Goal: Task Accomplishment & Management: Use online tool/utility

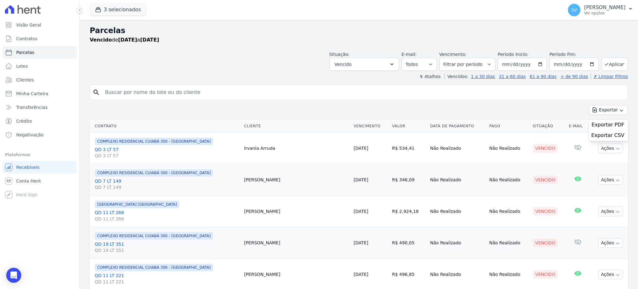
select select
click at [177, 95] on input "search" at bounding box center [363, 92] width 524 height 12
paste input "Luis Roberto Dorileo"
type input "Luis Roberto Dorileo"
select select
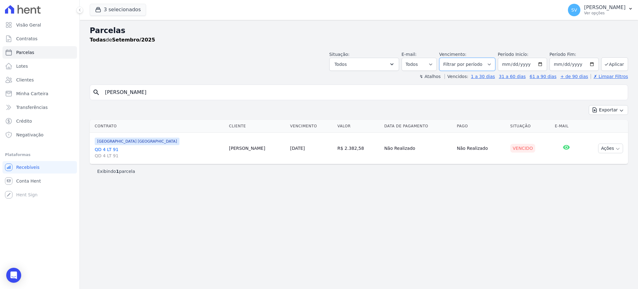
click at [493, 64] on select "Filtrar por período ──────── Todos os meses Outubro/2022 Novembro/2022 Dezembro…" at bounding box center [467, 64] width 56 height 13
select select "08/2023"
click at [448, 58] on select "Filtrar por período ──────── Todos os meses Outubro/2022 Novembro/2022 Dezembro…" at bounding box center [467, 64] width 56 height 13
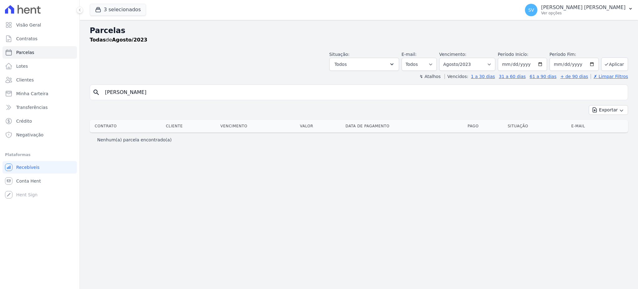
select select
click at [196, 84] on div "search Luis Roberto Dorileo" at bounding box center [359, 92] width 538 height 16
click at [197, 85] on div "search Luis Roberto Dorileo" at bounding box center [359, 92] width 538 height 16
click at [196, 89] on input "Luis Roberto Dorileo" at bounding box center [363, 92] width 524 height 12
select select
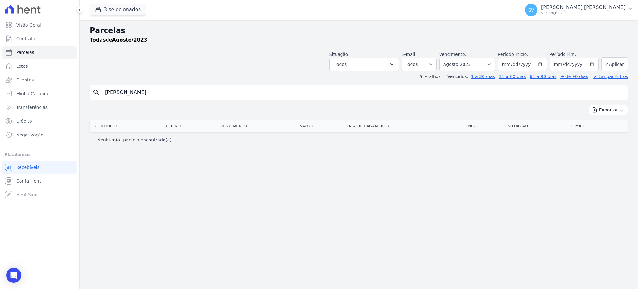
click at [196, 90] on input "Luis Roberto Dorileo" at bounding box center [363, 92] width 524 height 12
click at [398, 62] on button "Todos" at bounding box center [364, 64] width 70 height 13
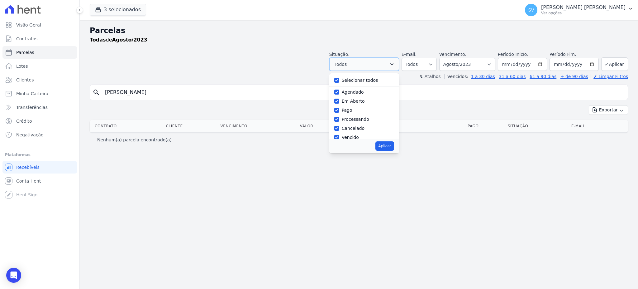
click at [398, 63] on button "Todos" at bounding box center [364, 64] width 70 height 13
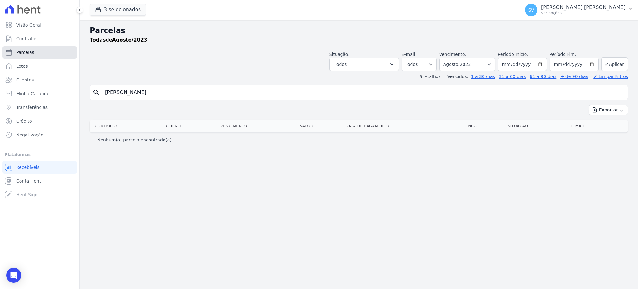
click at [24, 49] on span "Parcelas" at bounding box center [25, 52] width 18 height 6
click at [622, 64] on button "Aplicar" at bounding box center [614, 63] width 27 height 13
select select
click at [229, 93] on input "[PERSON_NAME]" at bounding box center [363, 92] width 524 height 12
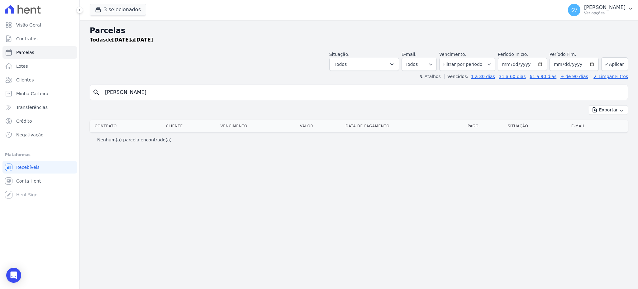
click at [199, 94] on input "[PERSON_NAME]" at bounding box center [363, 92] width 524 height 12
drag, startPoint x: 209, startPoint y: 96, endPoint x: 31, endPoint y: 96, distance: 178.2
click at [31, 96] on div "Visão Geral Contratos Parcelas Lotes Clientes Minha Carteira Transferências Cré…" at bounding box center [319, 144] width 638 height 289
type input "[PERSON_NAME]"
select select
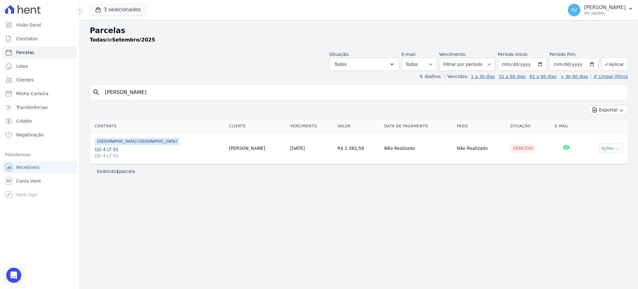
click at [611, 147] on button "Ações" at bounding box center [610, 148] width 25 height 10
drag, startPoint x: 611, startPoint y: 146, endPoint x: 575, endPoint y: 150, distance: 36.0
click at [603, 146] on button "Ações" at bounding box center [610, 148] width 25 height 10
click at [547, 64] on input "[DATE]" at bounding box center [522, 64] width 49 height 13
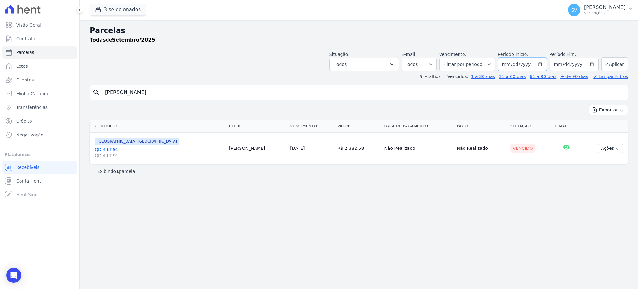
click at [545, 63] on input "[DATE]" at bounding box center [522, 64] width 49 height 13
type input "[DATE]"
click at [591, 63] on input "[DATE]" at bounding box center [574, 64] width 49 height 13
type input "2025-08-30"
click at [619, 61] on button "Aplicar" at bounding box center [614, 63] width 27 height 13
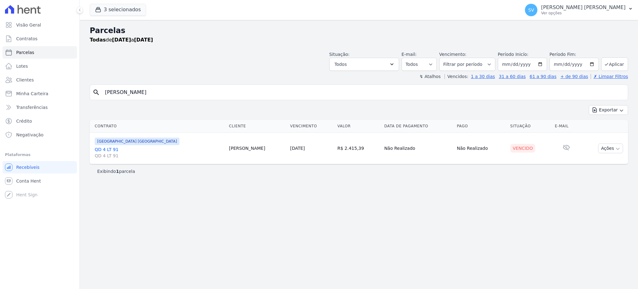
select select
click at [614, 148] on button "Ações" at bounding box center [610, 148] width 25 height 10
click at [600, 160] on link "Ver boleto" at bounding box center [608, 163] width 60 height 12
click at [207, 195] on div "Parcelas Todas de 01/08/2025 a 30/08/2025 Situação: Agendado Em Aberto Pago Pro…" at bounding box center [359, 154] width 558 height 269
click at [17, 28] on link "Visão Geral" at bounding box center [39, 25] width 74 height 12
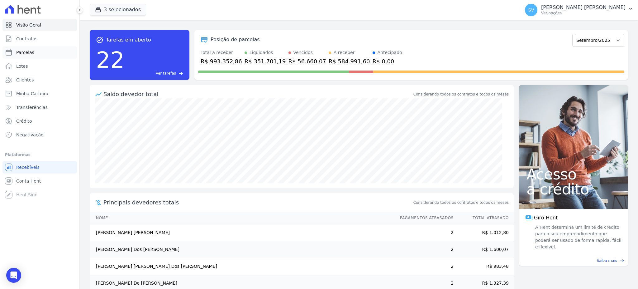
click at [14, 49] on link "Parcelas" at bounding box center [39, 52] width 74 height 12
select select
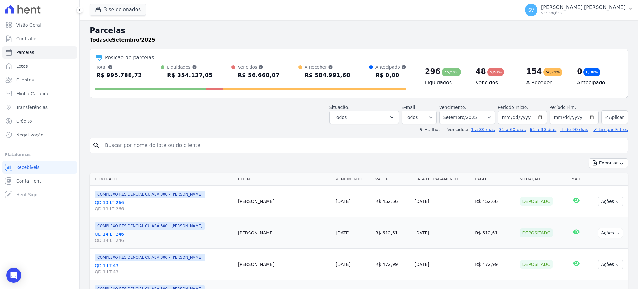
click at [221, 149] on input "search" at bounding box center [363, 145] width 524 height 12
paste input "DAVI BATISTA DA SILVA"
type input "DAVI BATISTA DA SILVA"
select select
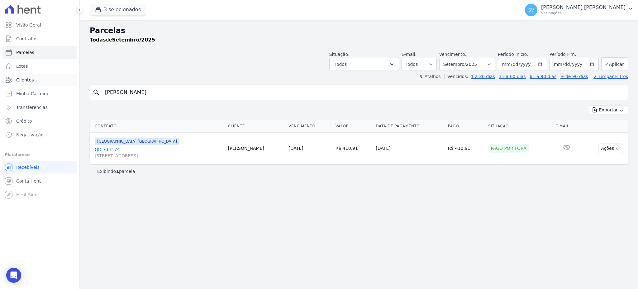
click at [26, 79] on span "Clientes" at bounding box center [24, 80] width 17 height 6
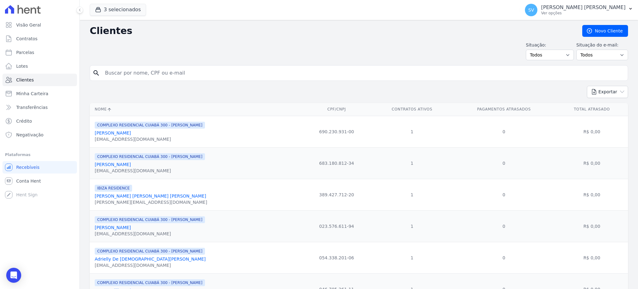
click at [186, 69] on input "search" at bounding box center [363, 73] width 524 height 12
paste input "DAVI BATISTA DA SILVA"
type input "DAVI BATISTA DA SILVA"
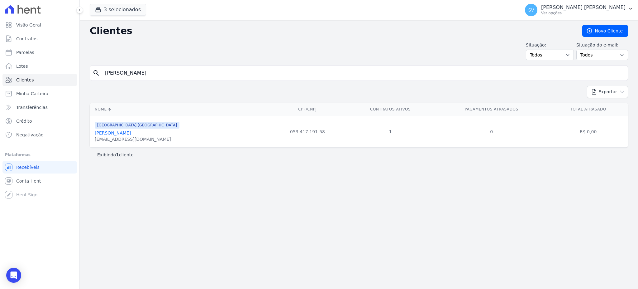
click at [121, 135] on link "Davi Batista Da Silva" at bounding box center [113, 132] width 36 height 5
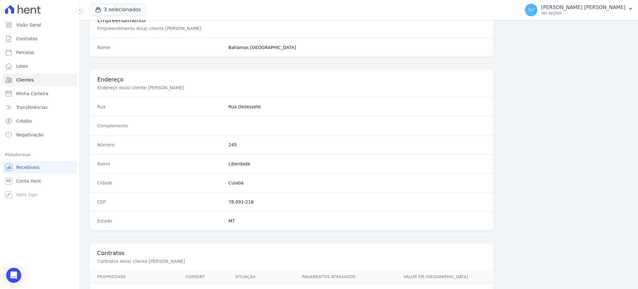
scroll to position [295, 0]
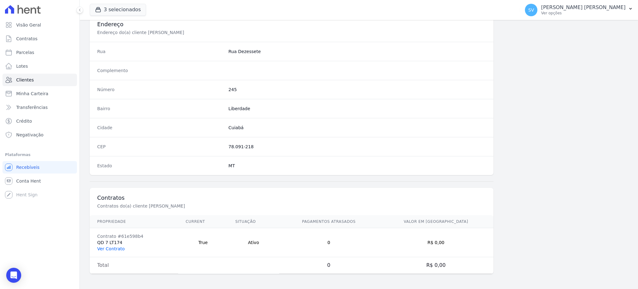
click at [106, 246] on link "Ver Contrato" at bounding box center [110, 248] width 27 height 5
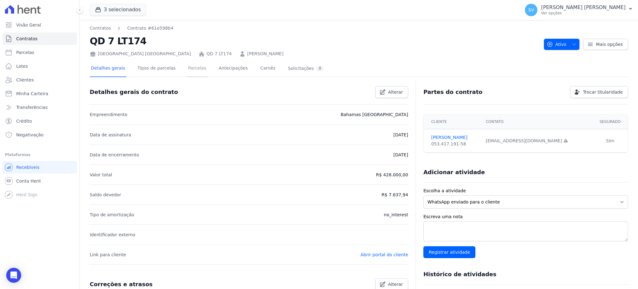
click at [195, 69] on link "Parcelas" at bounding box center [197, 68] width 21 height 17
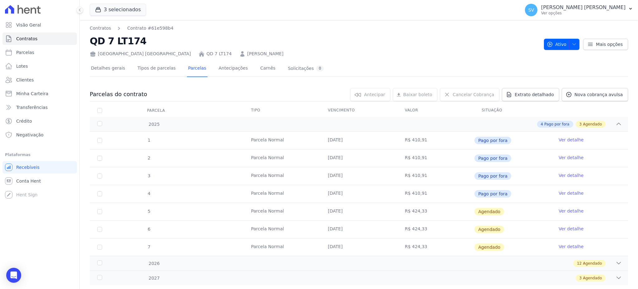
scroll to position [14, 0]
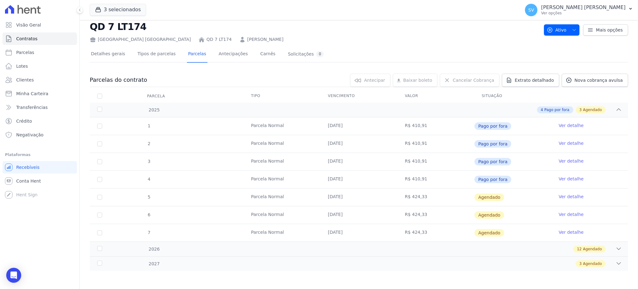
click at [565, 195] on link "Ver detalhe" at bounding box center [571, 196] width 25 height 6
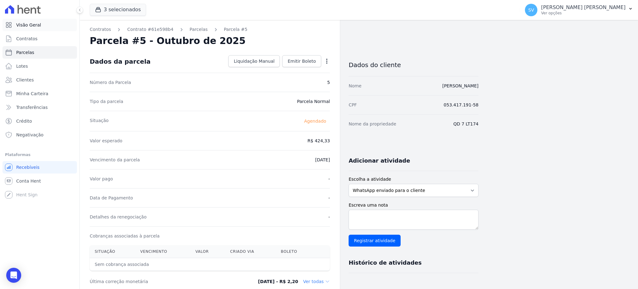
click at [24, 24] on span "Visão Geral" at bounding box center [28, 25] width 25 height 6
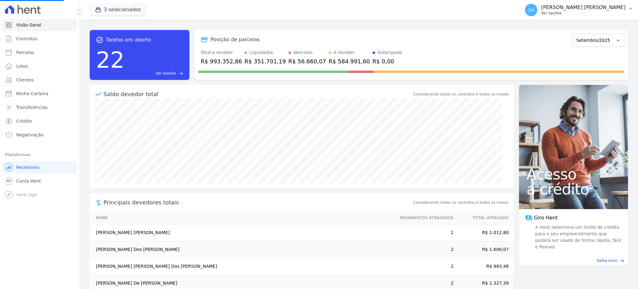
click at [537, 9] on span "SV" at bounding box center [531, 10] width 12 height 12
click at [579, 11] on p "Ver opções" at bounding box center [583, 13] width 84 height 5
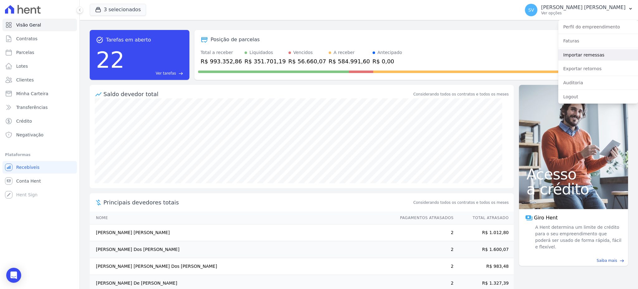
click at [590, 57] on link "Importar remessas" at bounding box center [598, 54] width 80 height 11
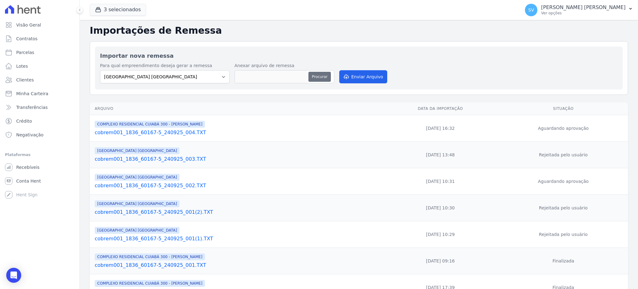
click at [322, 79] on button "Procurar" at bounding box center [319, 77] width 22 height 10
type input "cobrem001_1836_60167-5_250925_001.TXT"
click at [362, 75] on button "Enviar Arquivo" at bounding box center [363, 76] width 48 height 13
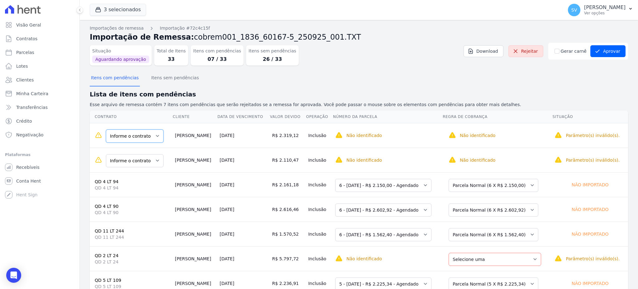
click at [152, 138] on select "Informe o contrato QD 2 LT 22 QD 2 LT 25 QD 02 LT 25" at bounding box center [135, 135] width 58 height 13
click at [150, 159] on select "Informe o contrato QD 2 LT 22 QD 2 LT 25 QD 02 LT 25" at bounding box center [135, 160] width 58 height 13
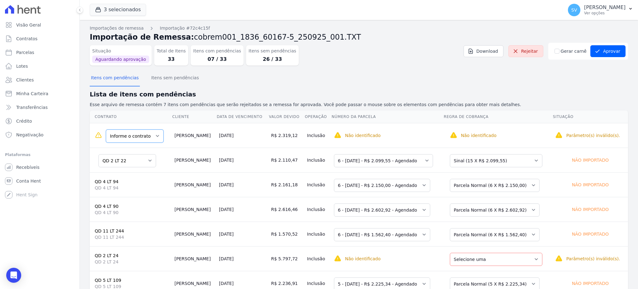
click at [155, 136] on select "Informe o contrato QD 2 LT 22 QD 2 LT 25 QD 02 LT 25" at bounding box center [135, 135] width 58 height 13
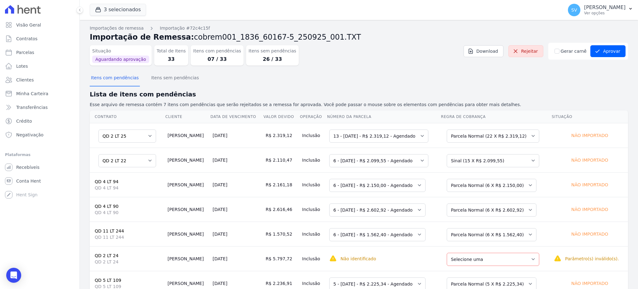
click at [147, 125] on td "Informe o contrato QD 2 LT 22 QD 2 LT 25 QD 02 LT 25" at bounding box center [127, 135] width 75 height 25
drag, startPoint x: 402, startPoint y: 87, endPoint x: 386, endPoint y: 87, distance: 15.3
click at [400, 87] on section "Itens com pendências Itens sem pendências Lista de itens com pendências Esse ar…" at bounding box center [359, 182] width 538 height 225
click at [161, 79] on button "Itens sem pendências" at bounding box center [175, 78] width 50 height 16
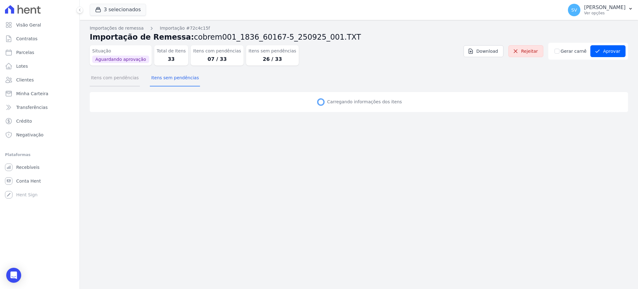
click at [131, 81] on button "Itens com pendências" at bounding box center [115, 78] width 50 height 16
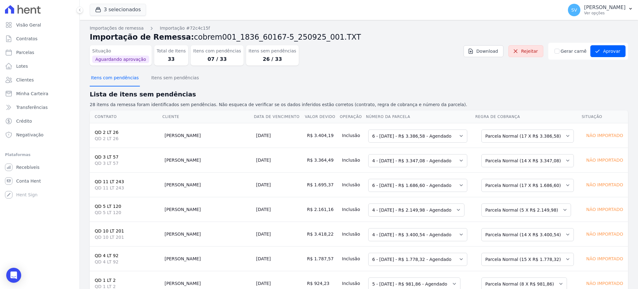
click at [118, 79] on button "Itens com pendências" at bounding box center [115, 78] width 50 height 16
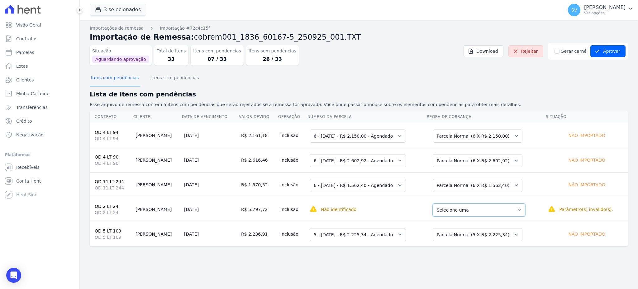
click at [508, 213] on select "Selecione uma Nova Parcela Avulsa Parcela Avulsa Existente Intercalada (1 X R$ …" at bounding box center [479, 209] width 93 height 13
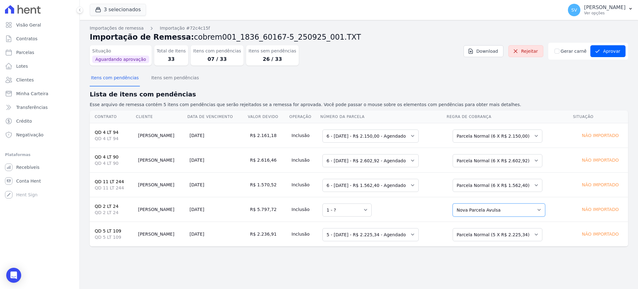
click at [500, 211] on select "Selecione uma Nova Parcela Avulsa Parcela Avulsa Existente Intercalada (1 X R$ …" at bounding box center [499, 209] width 93 height 13
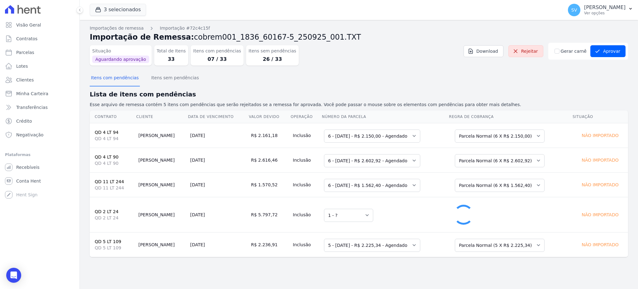
select select "0"
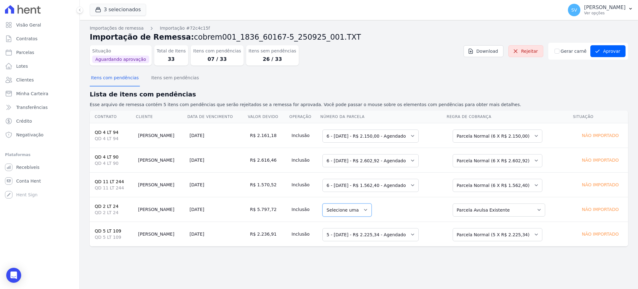
click at [348, 208] on select "Selecione uma" at bounding box center [346, 209] width 49 height 13
click at [519, 208] on select "Selecione uma Nova Parcela Avulsa Parcela Avulsa Existente Intercalada (1 X R$ …" at bounding box center [499, 209] width 93 height 13
click at [442, 212] on td "Selecione uma" at bounding box center [383, 209] width 126 height 25
click at [115, 74] on button "Itens com pendências" at bounding box center [115, 78] width 50 height 16
click at [156, 76] on button "Itens sem pendências" at bounding box center [175, 78] width 50 height 16
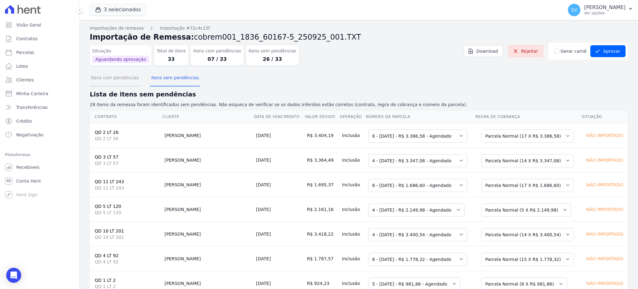
click at [109, 79] on button "Itens com pendências" at bounding box center [115, 78] width 50 height 16
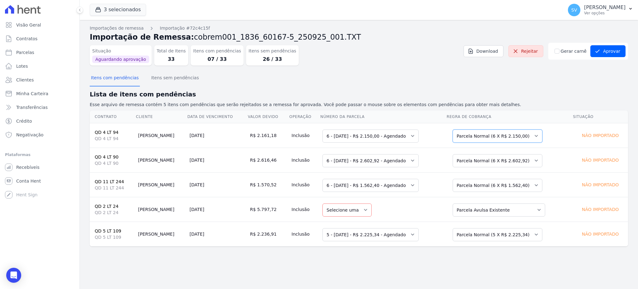
click at [516, 133] on select "Selecione uma Nova Parcela Avulsa Parcela Avulsa Existente Parcela Normal (6 X …" at bounding box center [498, 135] width 90 height 13
click at [351, 136] on select "Selecione uma" at bounding box center [346, 135] width 49 height 13
click at [112, 78] on button "Itens com pendências" at bounding box center [115, 78] width 50 height 16
click at [525, 138] on select "Selecione uma Nova Parcela Avulsa Parcela Avulsa Existente Parcela Normal (6 X …" at bounding box center [498, 135] width 90 height 13
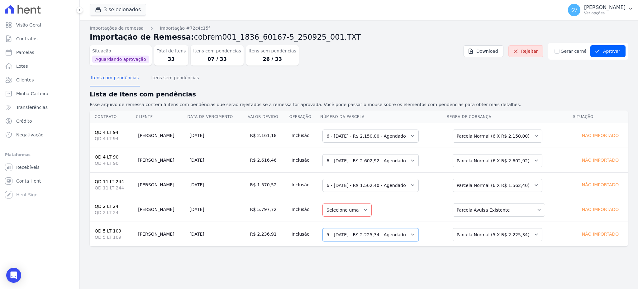
click at [409, 233] on select "Selecione uma 1 - 10/06/2025 - R$ 2.155,58 - Agendado 5 - 10/10/2025 - R$ 2.225…" at bounding box center [370, 234] width 96 height 13
click at [409, 232] on select "Selecione uma 1 - 10/06/2025 - R$ 2.155,58 - Agendado 5 - 10/10/2025 - R$ 2.225…" at bounding box center [370, 234] width 96 height 13
click at [118, 79] on button "Itens com pendências" at bounding box center [115, 78] width 50 height 16
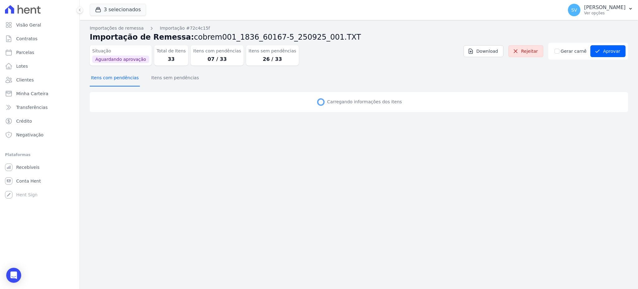
click at [118, 79] on button "Itens com pendências" at bounding box center [115, 78] width 50 height 16
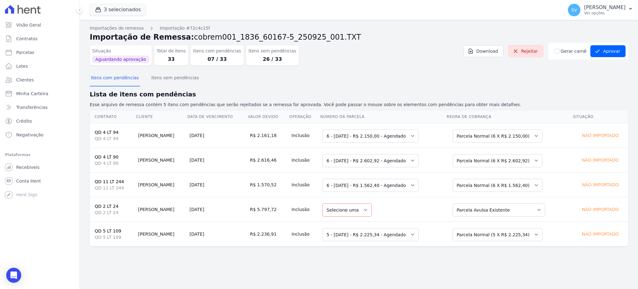
click at [160, 138] on td "Barbara Bezerra" at bounding box center [161, 135] width 51 height 25
drag, startPoint x: 161, startPoint y: 161, endPoint x: 165, endPoint y: 162, distance: 3.6
click at [161, 161] on td "Bruna Bezerra" at bounding box center [161, 159] width 51 height 25
click at [393, 14] on div "3 selecionados CONSTRUTORA E IMOBILIARIA FARIAS BAHAMAS EAST VILLAGE COMPLEXO R…" at bounding box center [325, 10] width 471 height 21
click at [394, 30] on nav "Importações de remessa Importação #72c4c15f" at bounding box center [359, 28] width 538 height 7
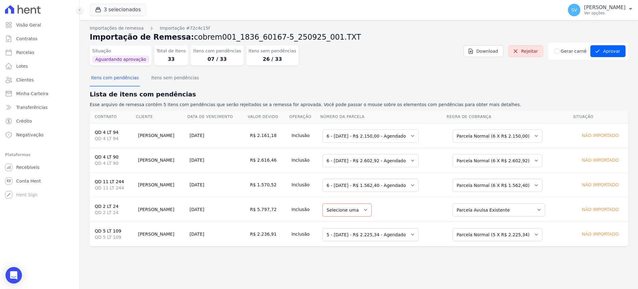
click at [14, 275] on icon "Open Intercom Messenger" at bounding box center [13, 275] width 7 height 8
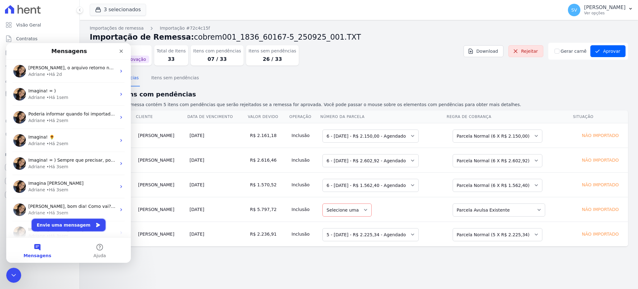
click at [58, 221] on button "Envie uma mensagem" at bounding box center [69, 224] width 74 height 12
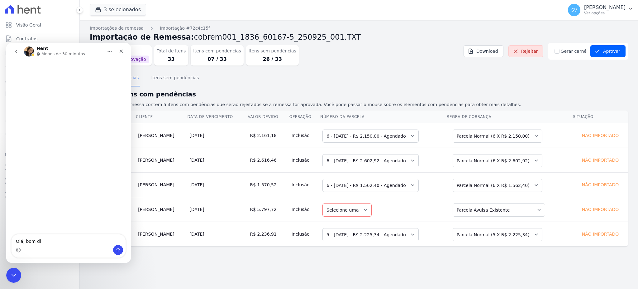
type textarea "Olá, bom dia"
type textarea "É a Shirley, tudo bem?"
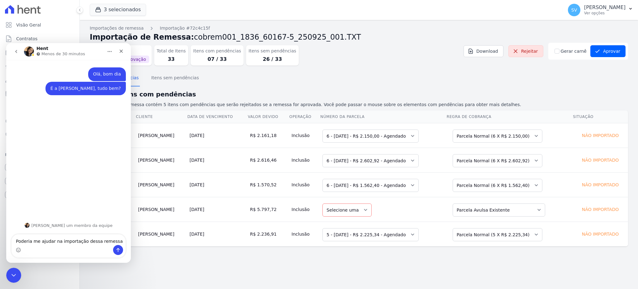
type textarea "Poderia me ajudar na importação dessa remessa."
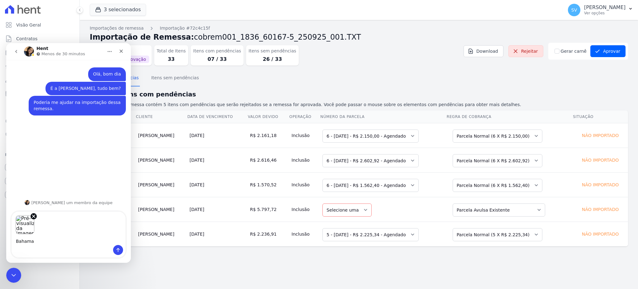
type textarea "Bahamas"
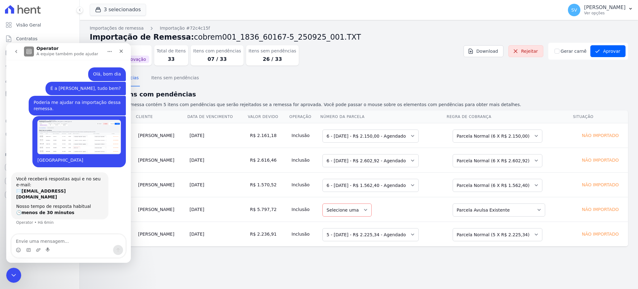
click at [220, 264] on div "Importações de remessa Importação #72c4c15f Importação de Remessa: cobrem001_18…" at bounding box center [359, 154] width 558 height 269
click at [17, 277] on div "Encerramento do Messenger da Intercom" at bounding box center [12, 273] width 15 height 15
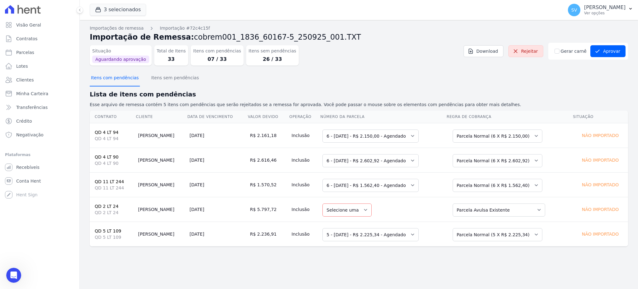
click at [117, 81] on button "Itens com pendências" at bounding box center [115, 78] width 50 height 16
click at [118, 84] on button "Itens com pendências" at bounding box center [115, 78] width 50 height 16
click at [165, 73] on button "Itens sem pendências" at bounding box center [175, 78] width 50 height 16
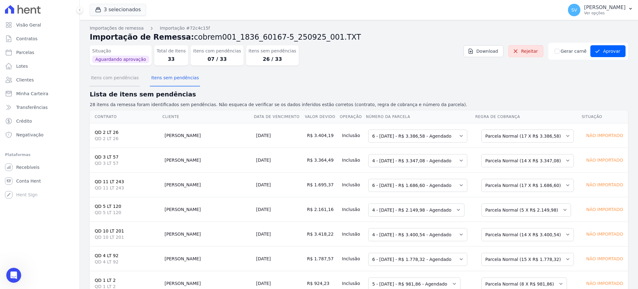
click at [115, 81] on button "Itens com pendências" at bounding box center [115, 78] width 50 height 16
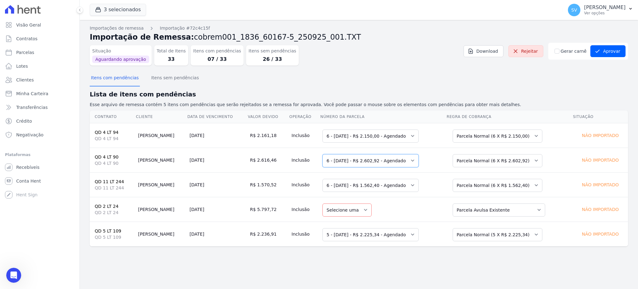
click at [407, 160] on select "Selecione uma 2 - 30/06/2025 - R$ 2.561,77 - Agendado 6 - 31/10/2025 - R$ 2.602…" at bounding box center [370, 160] width 96 height 13
click at [401, 135] on select "Selecione uma 2 - 30/06/2025 - R$ 2.116,01 - Agendado 6 - 30/10/2025 - R$ 2.150…" at bounding box center [370, 135] width 96 height 13
click at [121, 79] on button "Itens com pendências" at bounding box center [115, 78] width 50 height 16
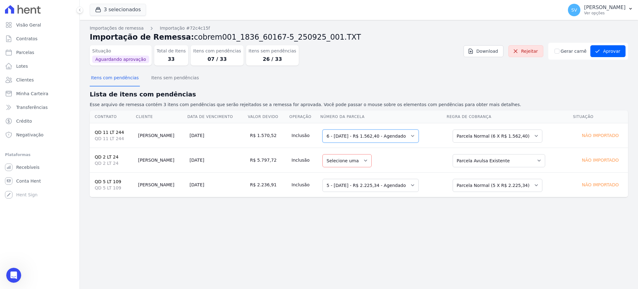
click at [384, 135] on select "Selecione uma 2 - 30/06/2025 - R$ 1.537,70 - Agendado 6 - 30/10/2025 - R$ 1.562…" at bounding box center [370, 135] width 96 height 13
click at [360, 137] on select "Selecione uma 2 - 30/06/2025 - R$ 1.537,70 - Agendado 6 - 30/10/2025 - R$ 1.562…" at bounding box center [370, 135] width 96 height 13
click at [114, 80] on button "Itens com pendências" at bounding box center [115, 78] width 50 height 16
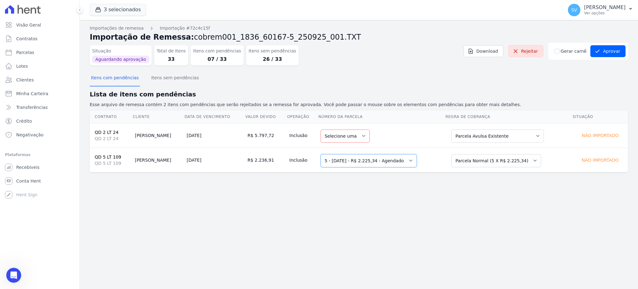
click at [368, 159] on select "Selecione uma 1 - 10/06/2025 - R$ 2.155,58 - Agendado 5 - 10/10/2025 - R$ 2.225…" at bounding box center [369, 160] width 96 height 13
click at [337, 130] on select "Selecione uma" at bounding box center [345, 135] width 49 height 13
click at [496, 133] on select "Selecione uma Nova Parcela Avulsa Parcela Avulsa Existente Intercalada (1 X R$ …" at bounding box center [497, 135] width 93 height 13
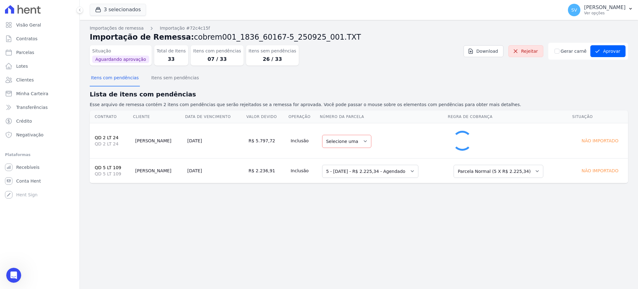
select select "1"
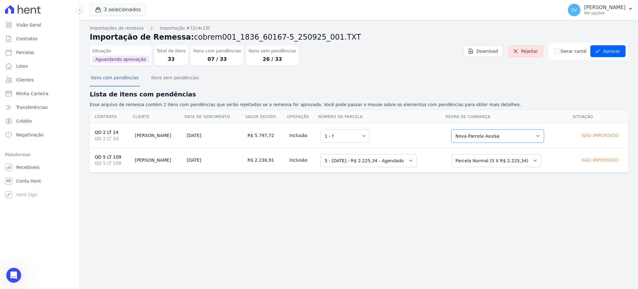
click at [468, 140] on select "Selecione uma Nova Parcela Avulsa Parcela Avulsa Existente Intercalada (1 X R$ …" at bounding box center [497, 135] width 93 height 13
click at [361, 135] on select "Selecione uma 2 - 20/09/2025 - R$ 11.906,01 - Agendado 3 - 20/10/2025 - R$ 11.9…" at bounding box center [368, 135] width 99 height 13
click at [396, 136] on select "Selecione uma 2 - 20/09/2025 - R$ 11.906,01 - Agendado 3 - 20/10/2025 - R$ 11.9…" at bounding box center [368, 135] width 99 height 13
click at [460, 135] on select "Selecione uma Nova Parcela Avulsa Parcela Avulsa Existente Intercalada (1 X R$ …" at bounding box center [499, 135] width 93 height 13
click at [398, 160] on select "Selecione uma 1 - 10/06/2025 - R$ 2.155,58 - Agendado 5 - 10/10/2025 - R$ 2.225…" at bounding box center [369, 160] width 96 height 13
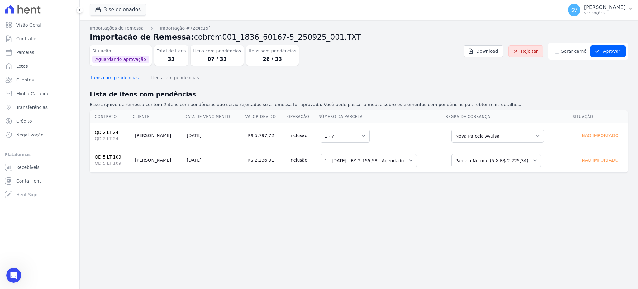
click at [112, 79] on button "Itens com pendências" at bounding box center [115, 78] width 50 height 16
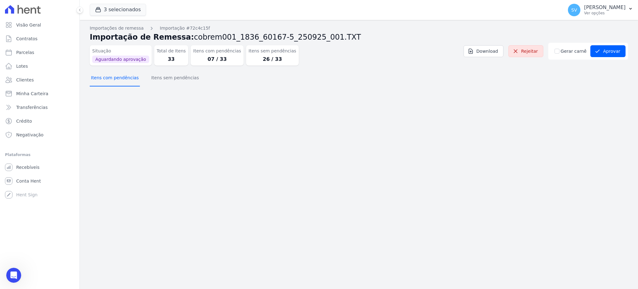
click at [116, 77] on button "Itens com pendências" at bounding box center [115, 78] width 50 height 16
click at [173, 83] on button "Itens sem pendências" at bounding box center [175, 78] width 50 height 16
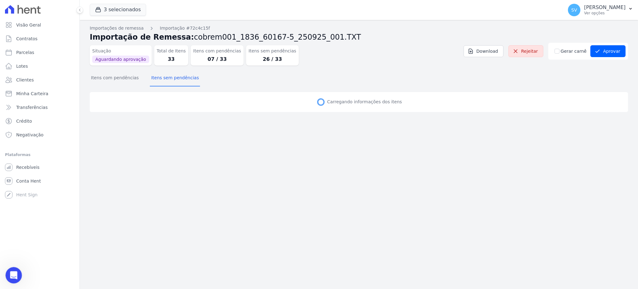
click at [7, 269] on div "Abertura do Messenger da Intercom" at bounding box center [12, 274] width 21 height 21
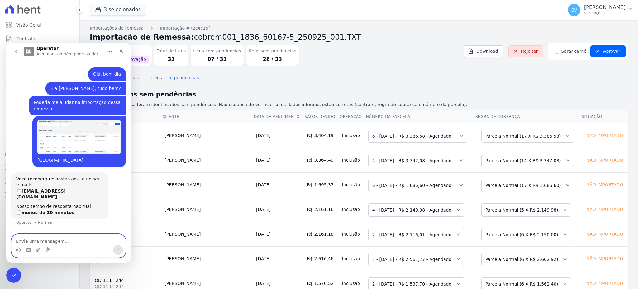
click at [37, 240] on textarea "Envie uma mensagem..." at bounding box center [69, 239] width 114 height 11
type textarea "Já consegui resolver."
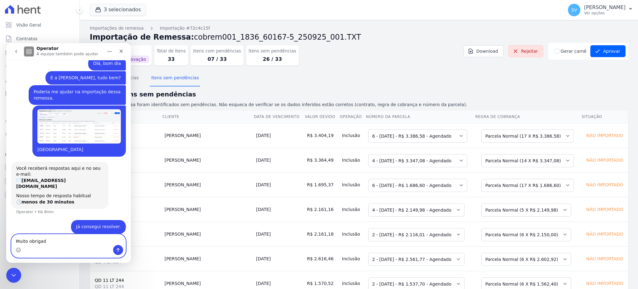
type textarea "Muito obrigada"
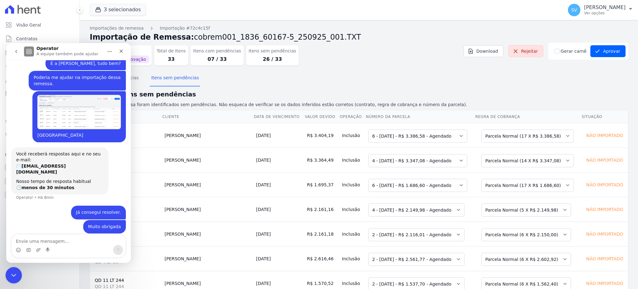
click at [8, 276] on div "Encerramento do Messenger da Intercom" at bounding box center [12, 273] width 15 height 15
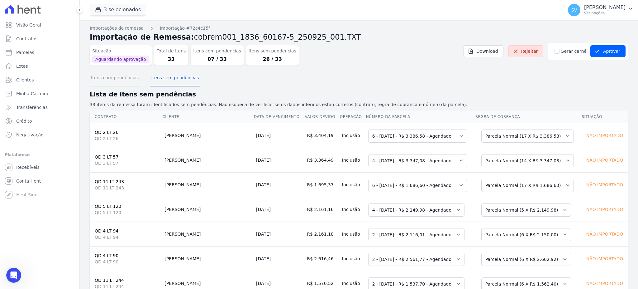
click at [108, 82] on button "Itens com pendências" at bounding box center [115, 78] width 50 height 16
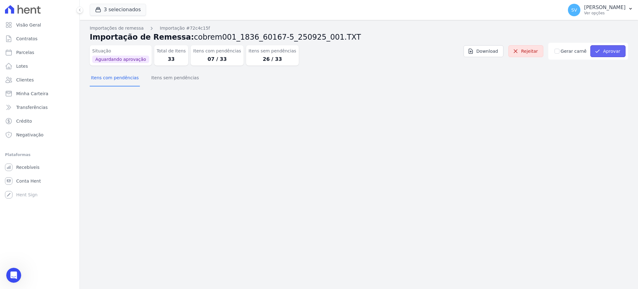
click at [611, 52] on button "Aprovar" at bounding box center [607, 51] width 35 height 12
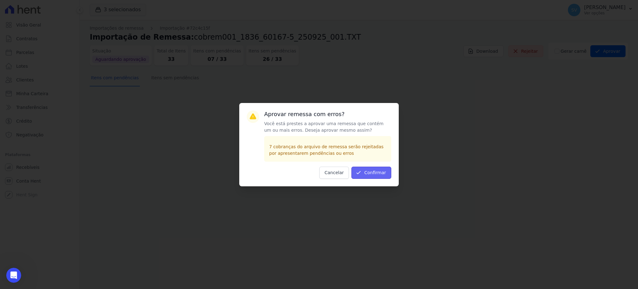
click at [375, 172] on button "Confirmar" at bounding box center [371, 172] width 40 height 12
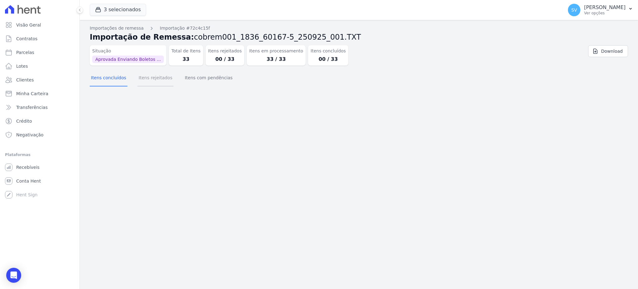
click at [148, 83] on button "Itens rejeitados" at bounding box center [155, 78] width 36 height 16
click at [203, 82] on button "Itens com pendências" at bounding box center [209, 78] width 50 height 16
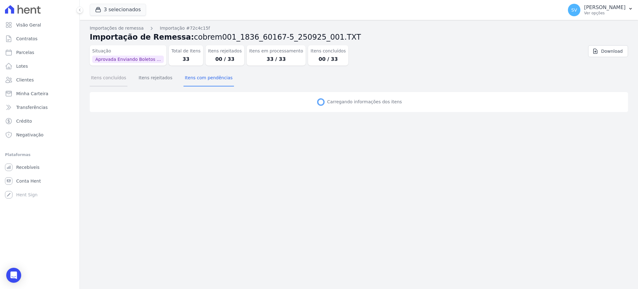
click at [117, 79] on button "Itens concluídos" at bounding box center [109, 78] width 38 height 16
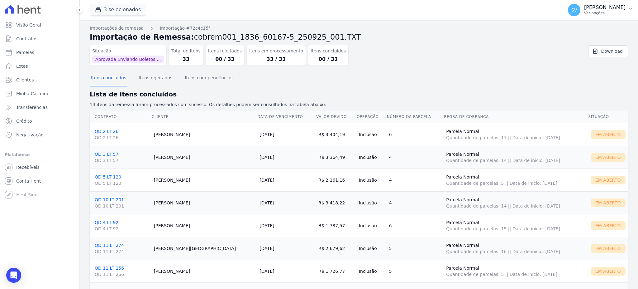
drag, startPoint x: 594, startPoint y: 9, endPoint x: 590, endPoint y: 12, distance: 4.8
click at [594, 10] on p "[PERSON_NAME]" at bounding box center [604, 7] width 41 height 6
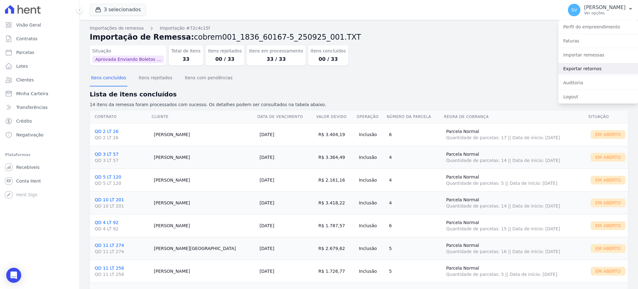
click at [589, 70] on link "Exportar retornos" at bounding box center [598, 68] width 80 height 11
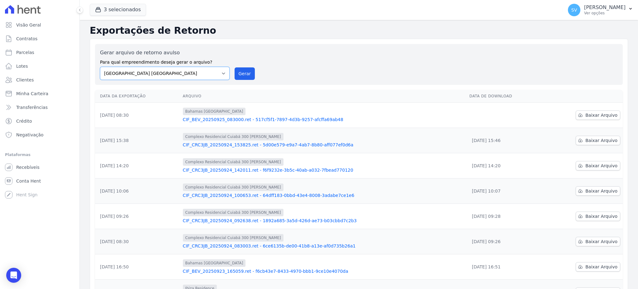
click at [220, 75] on select "BAHAMAS EAST VILLAGE COMPLEXO RESIDENCIAL CUIABÁ 300 - JOÃO DE BARRO IBIZA RESI…" at bounding box center [165, 73] width 130 height 13
drag, startPoint x: 220, startPoint y: 75, endPoint x: 321, endPoint y: 54, distance: 103.0
click at [223, 74] on select "BAHAMAS EAST VILLAGE COMPLEXO RESIDENCIAL CUIABÁ 300 - JOÃO DE BARRO IBIZA RESI…" at bounding box center [165, 73] width 130 height 13
drag, startPoint x: 590, startPoint y: 7, endPoint x: 593, endPoint y: 9, distance: 3.6
click at [589, 8] on p "[PERSON_NAME]" at bounding box center [604, 7] width 41 height 6
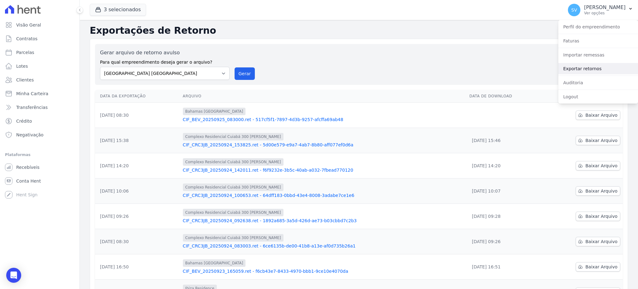
click at [582, 70] on link "Exportar retornos" at bounding box center [598, 68] width 80 height 11
click at [593, 117] on span "Baixar Arquivo" at bounding box center [601, 115] width 32 height 6
click at [300, 120] on link "CIF_BEV_20250925_083000.ret - 517cf5f1-7897-4d3b-9257-afcffa69ab48" at bounding box center [324, 119] width 282 height 6
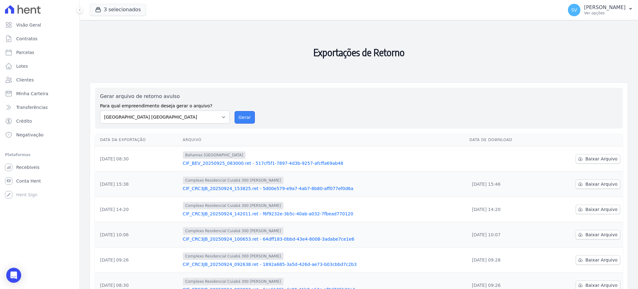
click at [251, 117] on button "Gerar" at bounding box center [245, 117] width 21 height 12
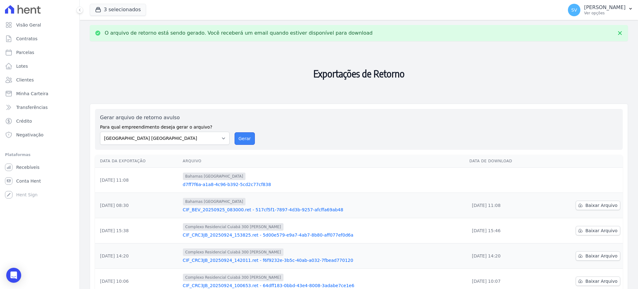
click at [242, 138] on button "Gerar" at bounding box center [245, 138] width 21 height 12
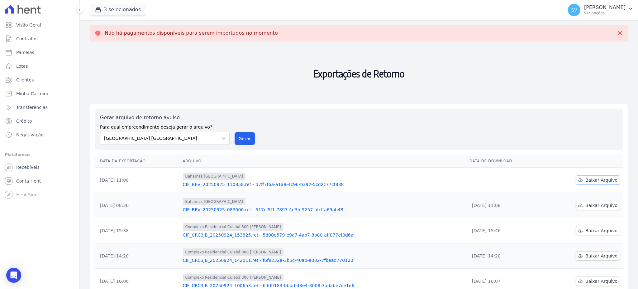
click at [587, 180] on span "Baixar Arquivo" at bounding box center [601, 180] width 32 height 6
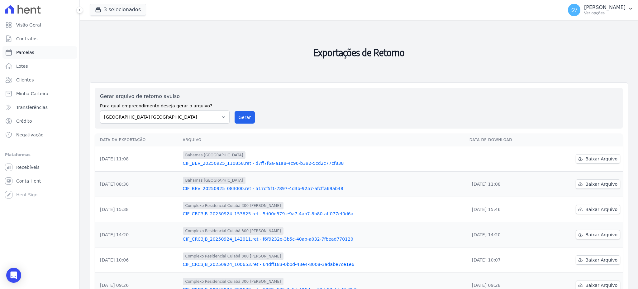
click at [28, 55] on span "Parcelas" at bounding box center [25, 52] width 18 height 6
select select
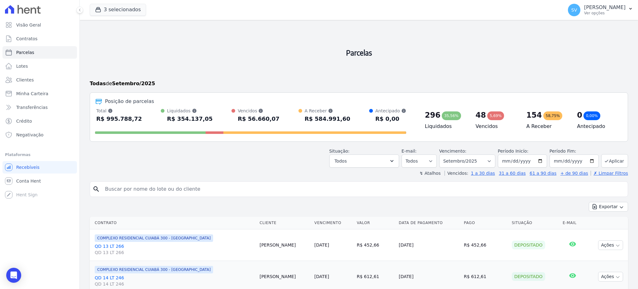
click at [180, 187] on input "search" at bounding box center [363, 189] width 524 height 12
paste input "MARLON OLIVEIRA BARBOZA AVALO"
type input "MARLON OLIVEIRA BARBOZA AVALO"
select select
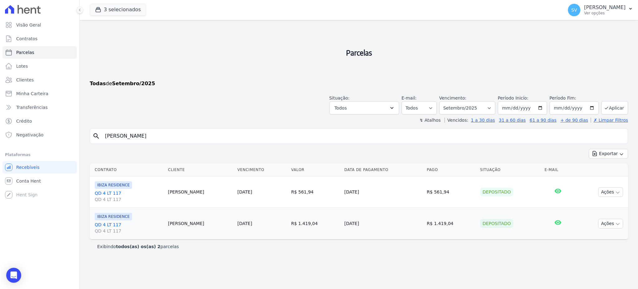
click at [106, 193] on link "QD 4 LT 117 QD 4 LT 117" at bounding box center [129, 196] width 68 height 12
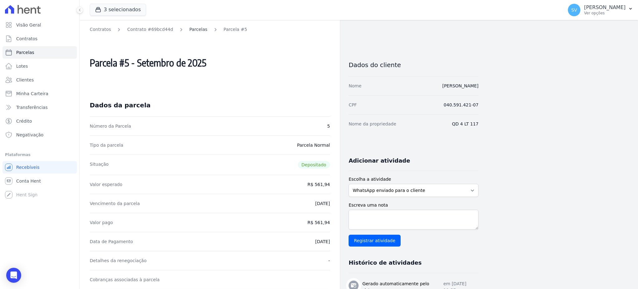
click at [196, 28] on link "Parcelas" at bounding box center [198, 29] width 18 height 7
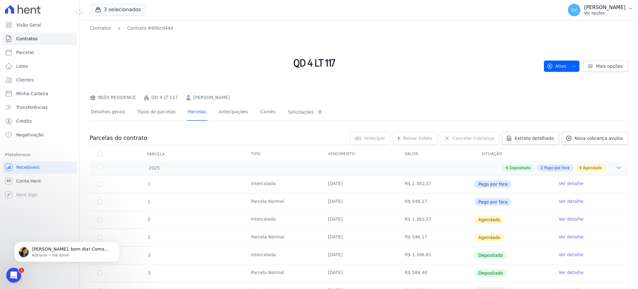
click at [584, 6] on p "[PERSON_NAME]" at bounding box center [604, 7] width 41 height 6
click at [584, 9] on p "[PERSON_NAME]" at bounding box center [604, 7] width 41 height 6
click at [584, 5] on p "[PERSON_NAME]" at bounding box center [604, 7] width 41 height 6
click at [584, 8] on p "[PERSON_NAME]" at bounding box center [604, 7] width 41 height 6
drag, startPoint x: 33, startPoint y: 35, endPoint x: 37, endPoint y: 36, distance: 3.8
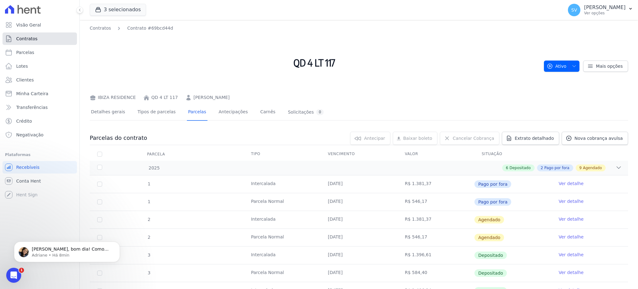
click at [33, 35] on link "Contratos" at bounding box center [39, 38] width 74 height 12
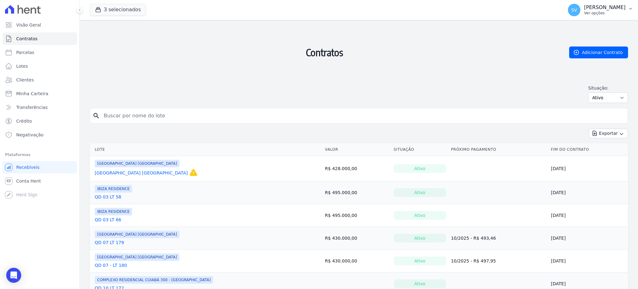
click at [584, 8] on p "[PERSON_NAME]" at bounding box center [604, 7] width 41 height 6
click at [568, 4] on div "SV [PERSON_NAME] Ver opções" at bounding box center [597, 10] width 58 height 12
click at [584, 8] on p "[PERSON_NAME]" at bounding box center [604, 7] width 41 height 6
click at [584, 9] on p "[PERSON_NAME]" at bounding box center [604, 7] width 41 height 6
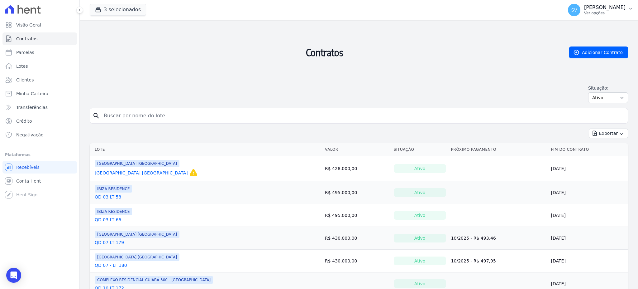
click at [584, 9] on p "[PERSON_NAME]" at bounding box center [604, 7] width 41 height 6
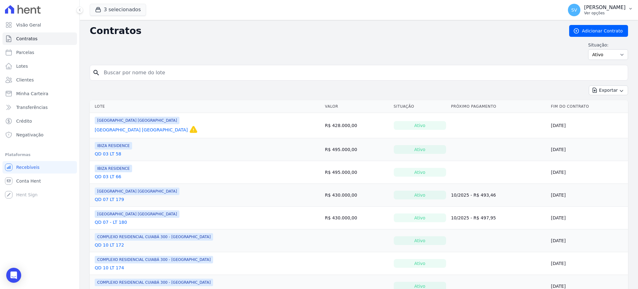
click at [602, 4] on p "[PERSON_NAME]" at bounding box center [604, 7] width 41 height 6
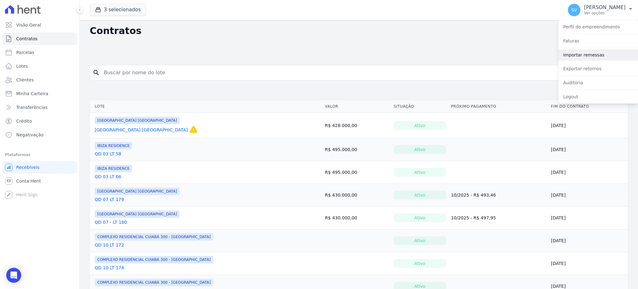
click at [584, 52] on link "Importar remessas" at bounding box center [598, 54] width 80 height 11
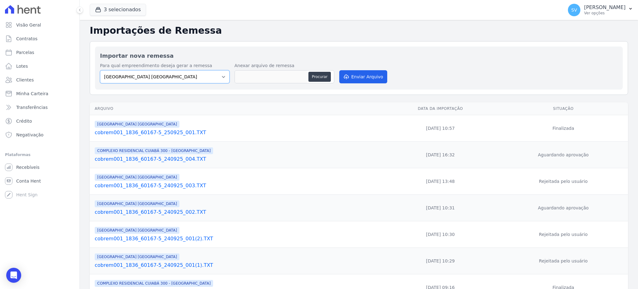
click at [211, 79] on select "[GEOGRAPHIC_DATA] COMPLEXO RESIDENCIAL [GEOGRAPHIC_DATA] 300 - [GEOGRAPHIC_DATA…" at bounding box center [165, 76] width 130 height 13
select select "73a372cd-5640-41c8-aaea-11bd74619c10"
click at [100, 70] on select "[GEOGRAPHIC_DATA] COMPLEXO RESIDENCIAL [GEOGRAPHIC_DATA] 300 - [GEOGRAPHIC_DATA…" at bounding box center [165, 76] width 130 height 13
click at [313, 78] on button "Procurar" at bounding box center [319, 77] width 22 height 10
type input "cobrem001_1836_60167-5_250925_002.TXT"
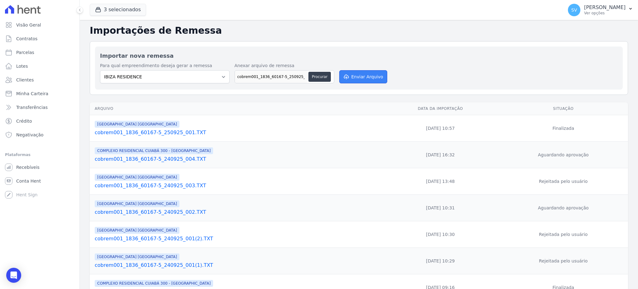
click at [363, 76] on button "Enviar Arquivo" at bounding box center [363, 76] width 48 height 13
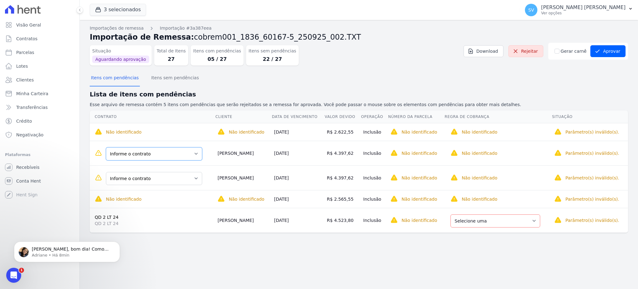
click at [182, 154] on select "Informe o contrato QD 2 LT 38 QD 03 LT 58 LUCIANA MELO HEITOR DUARTE" at bounding box center [154, 153] width 96 height 13
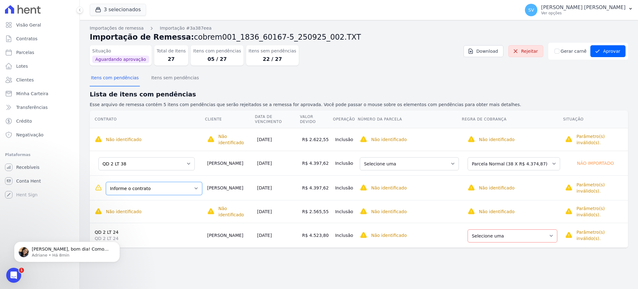
click at [156, 182] on select "Informe o contrato QD 2 LT 38 QD 03 LT 58 LUCIANA MELO HEITOR DUARTE" at bounding box center [154, 188] width 96 height 13
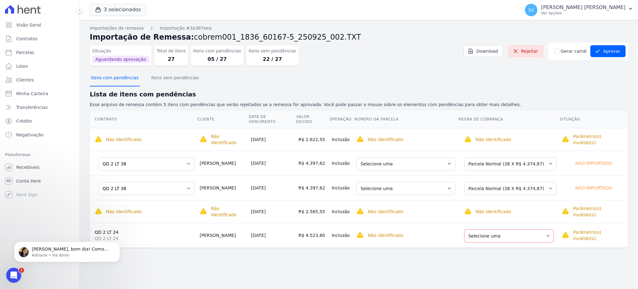
click at [122, 78] on button "Itens com pendências" at bounding box center [115, 78] width 50 height 16
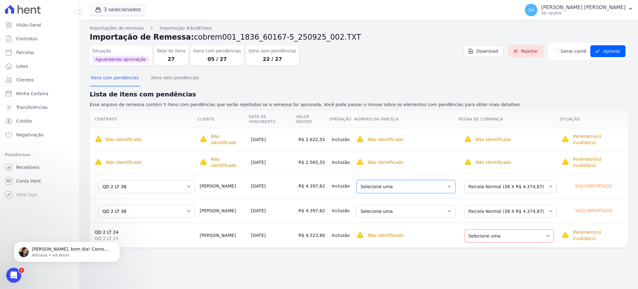
click at [434, 180] on select "Selecione uma 2 - 20/06/2025 - R$ 4.258,74 - Agendado 6 - 20/11/2025 - R$ 4.374…" at bounding box center [405, 186] width 99 height 13
click at [420, 180] on select "Selecione uma 2 - 20/06/2025 - R$ 4.258,74 - Agendado 6 - 20/11/2025 - R$ 4.374…" at bounding box center [405, 186] width 99 height 13
click at [426, 204] on select "Selecione uma 2 - 20/06/2025 - R$ 4.258,74 - Agendado 6 - 20/11/2025 - R$ 4.374…" at bounding box center [405, 210] width 99 height 13
click at [110, 77] on button "Itens com pendências" at bounding box center [115, 78] width 50 height 16
click at [160, 204] on select "Informe o contrato QD 2 LT 38 QD 03 LT 58 LUCIANA MELO HEITOR DUARTE" at bounding box center [146, 210] width 96 height 13
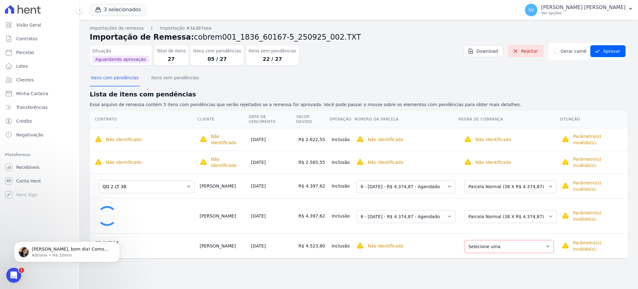
select select "none"
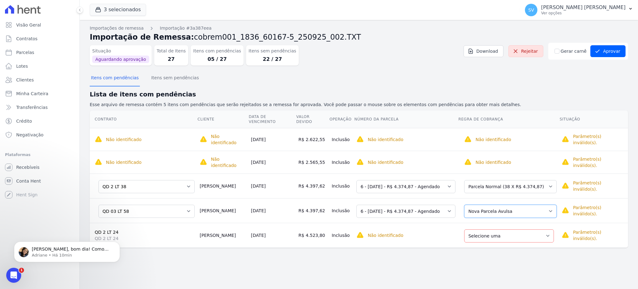
click at [488, 204] on select "Selecione uma Nova Parcela Avulsa Parcela Avulsa Existente Parcela Normal (24 X…" at bounding box center [510, 210] width 93 height 13
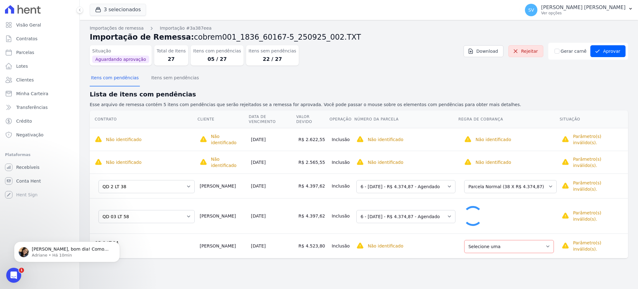
select select "0"
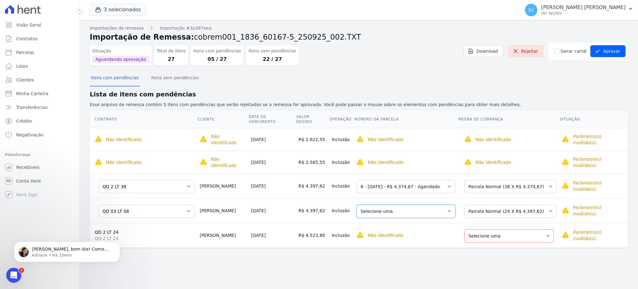
click at [430, 204] on select "Selecione uma 11 - 20/10/2025 - R$ 4.397,62 - Agendado 12 - 20/11/2025 - R$ 4.3…" at bounding box center [405, 210] width 99 height 13
click at [545, 180] on select "Selecione uma Nova Parcela Avulsa Parcela Avulsa Existente Parcela Normal (38 X…" at bounding box center [510, 186] width 93 height 13
click at [544, 180] on select "Selecione uma Nova Parcela Avulsa Parcela Avulsa Existente Parcela Normal (38 X…" at bounding box center [510, 186] width 93 height 13
click at [449, 180] on select "Selecione uma 2 - 20/06/2025 - R$ 4.258,74 - Agendado 6 - 20/11/2025 - R$ 4.374…" at bounding box center [405, 186] width 99 height 13
click at [448, 180] on select "Selecione uma 2 - 20/06/2025 - R$ 4.258,74 - Agendado 6 - 20/11/2025 - R$ 4.374…" at bounding box center [405, 186] width 99 height 13
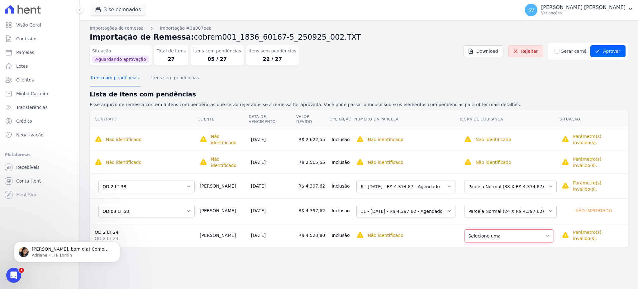
click at [129, 77] on button "Itens com pendências" at bounding box center [115, 78] width 50 height 16
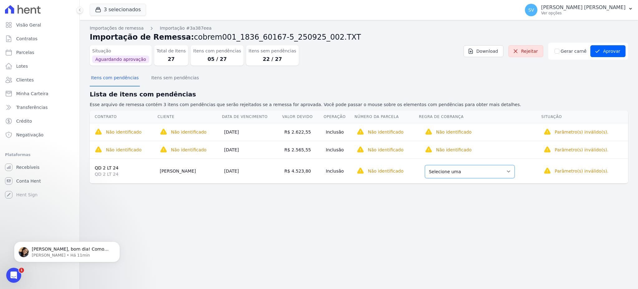
click at [475, 173] on select "Selecione uma Nova Parcela Avulsa Parcela Avulsa Existente Parcela Normal (7 X …" at bounding box center [470, 171] width 90 height 13
click at [384, 172] on select "Selecione uma" at bounding box center [379, 171] width 49 height 13
click at [416, 173] on td "Selecione uma" at bounding box center [386, 170] width 67 height 25
click at [398, 173] on select "Selecione uma" at bounding box center [379, 171] width 49 height 13
click at [474, 175] on select "Selecione uma Nova Parcela Avulsa Parcela Avulsa Existente Parcela Normal (7 X …" at bounding box center [471, 171] width 90 height 13
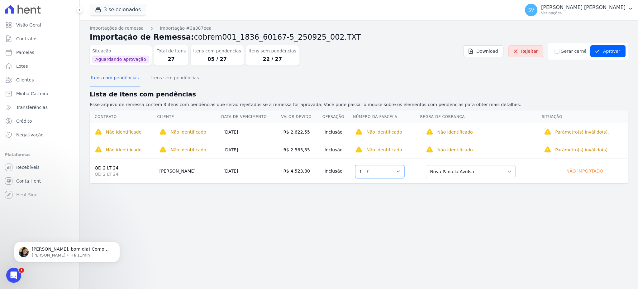
click at [400, 173] on select "Selecione uma 1 - ?" at bounding box center [379, 171] width 49 height 13
drag, startPoint x: 400, startPoint y: 173, endPoint x: 404, endPoint y: 173, distance: 4.7
click at [400, 173] on select "Selecione uma 1 - ?" at bounding box center [379, 171] width 49 height 13
click at [455, 171] on select "Selecione uma Nova Parcela Avulsa Parcela Avulsa Existente Parcela Normal (7 X …" at bounding box center [471, 171] width 90 height 13
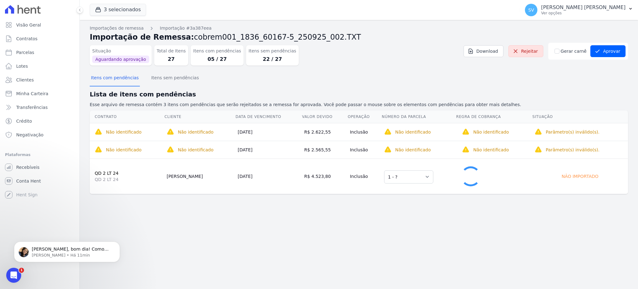
select select "0"
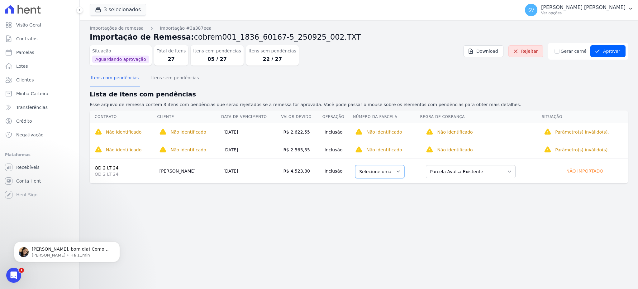
click at [387, 166] on select "Selecione uma" at bounding box center [379, 171] width 49 height 13
click at [113, 75] on button "Itens com pendências" at bounding box center [115, 78] width 50 height 16
click at [463, 143] on td "Não identificado O contrato ainda não foi identificado/selecionado. O campo reg…" at bounding box center [481, 150] width 122 height 18
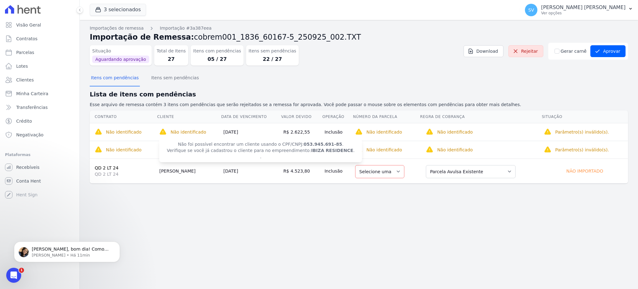
click at [187, 150] on span "Não foi possível encontrar um cliente usando o CPF/CNPJ: 053.945.691-85 . Verif…" at bounding box center [260, 150] width 203 height 24
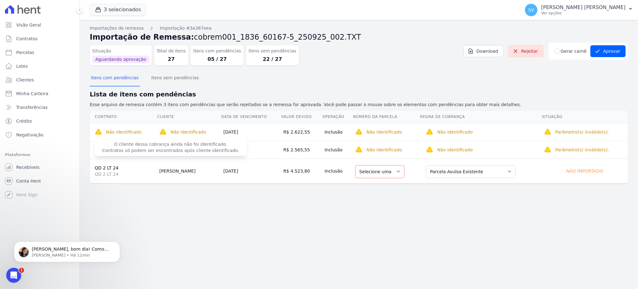
click at [103, 146] on span "O cliente dessa cobrança ainda não foi identificado. Contratos só podem ser enc…" at bounding box center [171, 146] width 152 height 17
drag, startPoint x: 167, startPoint y: 215, endPoint x: 170, endPoint y: 215, distance: 3.1
click at [170, 215] on div "Importações de remessa Importação #3a387eea Importação de Remessa: cobrem001_18…" at bounding box center [359, 154] width 558 height 269
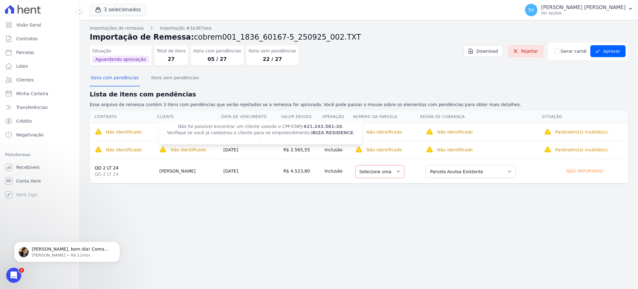
click at [187, 134] on span "Não foi possível encontrar um cliente usando o CPF/CNPJ: 621.243.581-20 . Verif…" at bounding box center [260, 133] width 203 height 24
click at [206, 231] on div "Importações de remessa Importação #3a387eea Importação de Remessa: cobrem001_18…" at bounding box center [359, 154] width 558 height 269
click at [14, 79] on link "Clientes" at bounding box center [39, 80] width 74 height 12
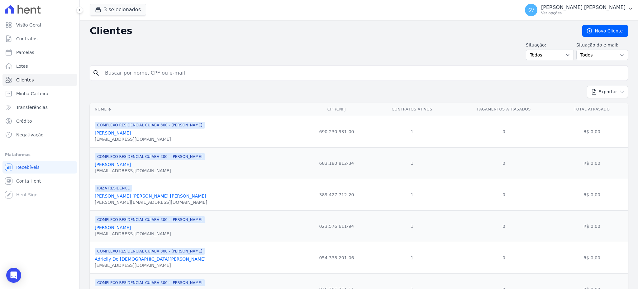
click at [198, 74] on input "search" at bounding box center [363, 73] width 524 height 12
paste input "PEDRO AUGUSTO DE ARANDA LIMA MARIM"
type input "PEDRO AUGUSTO DE ARANDA LIMA MARIM"
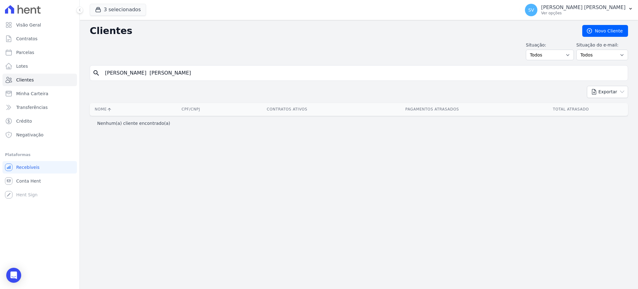
click at [188, 144] on div "Clientes Novo Cliente Situação: Todos Adimplentes Inadimplentes Situação do e-m…" at bounding box center [359, 154] width 558 height 269
click at [31, 26] on span "Visão Geral" at bounding box center [28, 25] width 25 height 6
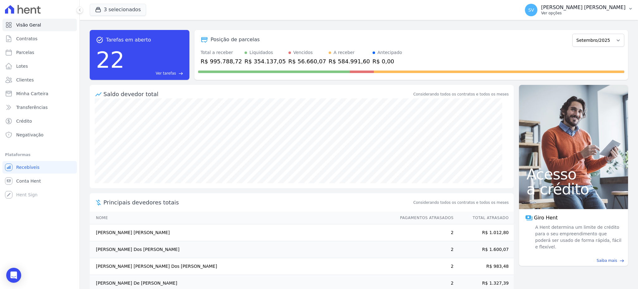
click at [600, 7] on p "[PERSON_NAME]" at bounding box center [583, 7] width 84 height 6
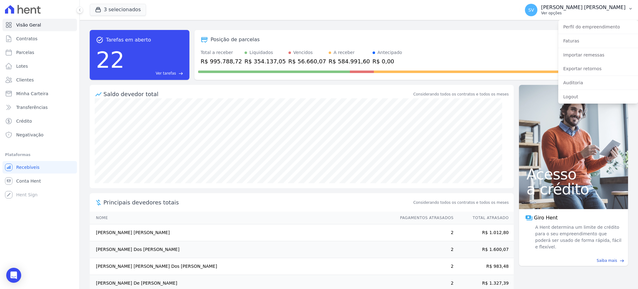
click at [600, 7] on p "[PERSON_NAME]" at bounding box center [583, 7] width 84 height 6
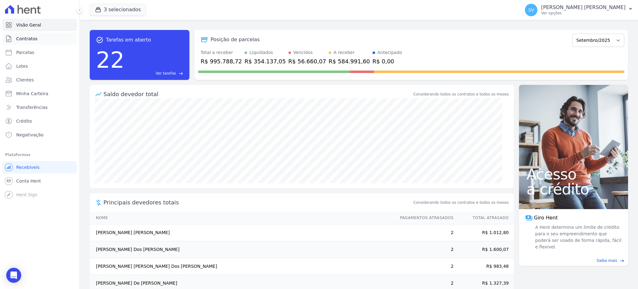
drag, startPoint x: 23, startPoint y: 39, endPoint x: 26, endPoint y: 39, distance: 3.4
click at [23, 39] on span "Contratos" at bounding box center [26, 39] width 21 height 6
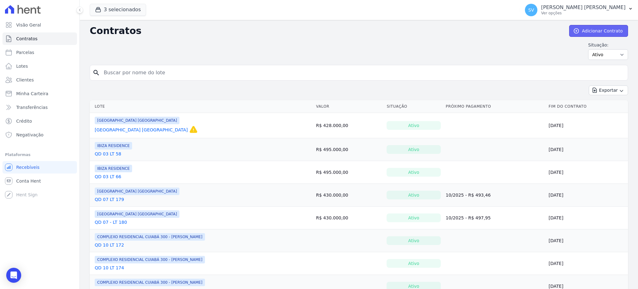
click at [602, 30] on link "Adicionar Contrato" at bounding box center [598, 31] width 59 height 12
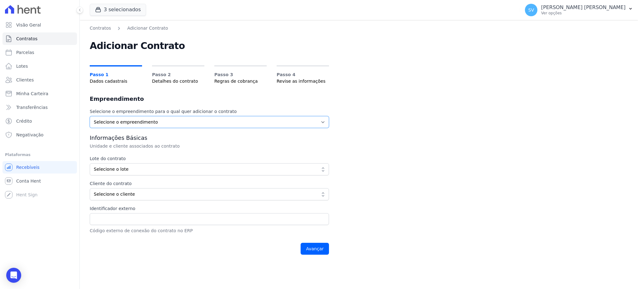
click at [162, 119] on select "Selecione o empreendimento BAHAMAS EAST VILLAGE COMPLEXO RESIDENCIAL CUIABÁ 300…" at bounding box center [209, 122] width 239 height 12
select select "73a372cd-5640-41c8-aaea-11bd74619c10"
click at [90, 116] on select "Selecione o empreendimento BAHAMAS EAST VILLAGE COMPLEXO RESIDENCIAL CUIABÁ 300…" at bounding box center [209, 122] width 239 height 12
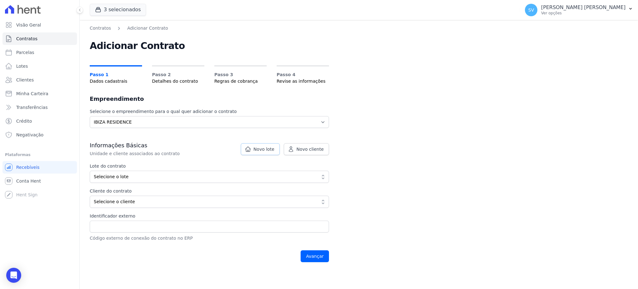
click at [265, 149] on span "Novo lote" at bounding box center [264, 149] width 21 height 6
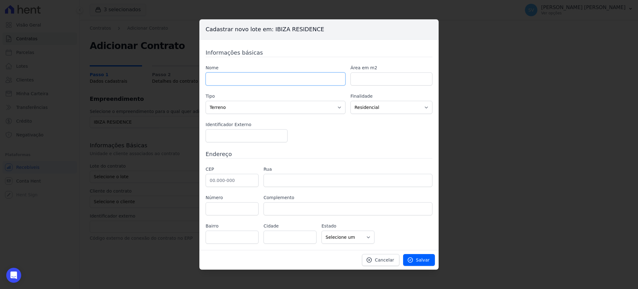
click at [267, 79] on input "text" at bounding box center [276, 78] width 140 height 13
type input "q"
drag, startPoint x: 232, startPoint y: 83, endPoint x: 191, endPoint y: 79, distance: 41.0
click at [191, 79] on div "Cadastrar novo lote em: IBIZA RESIDENCE Informações básicas Nome QD Área em m2 …" at bounding box center [319, 144] width 638 height 289
paste input "4 LT 100"
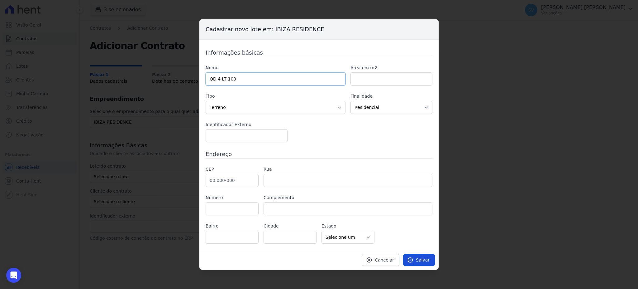
type input "QD 4 LT 100"
click at [430, 259] on link "Salvar" at bounding box center [419, 260] width 32 height 12
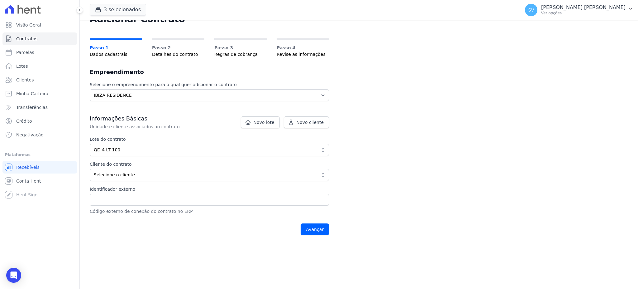
scroll to position [41, 0]
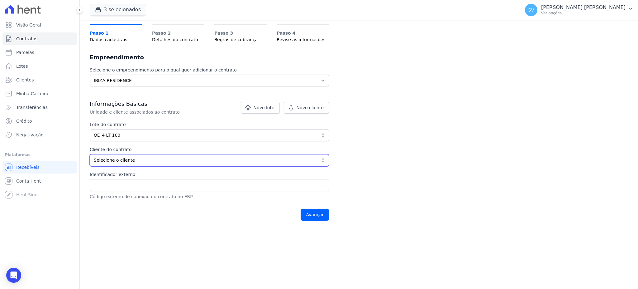
click at [157, 159] on span "Selecione o cliente" at bounding box center [205, 160] width 222 height 7
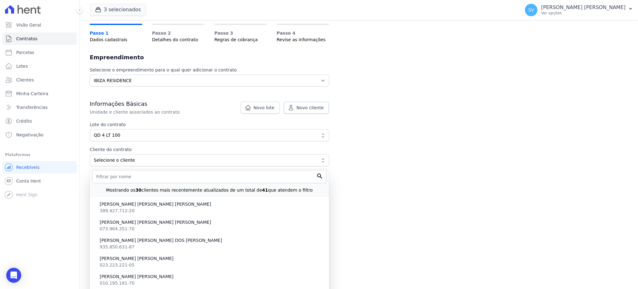
drag, startPoint x: 310, startPoint y: 107, endPoint x: 313, endPoint y: 110, distance: 4.9
click at [310, 107] on span "Novo cliente" at bounding box center [310, 107] width 27 height 6
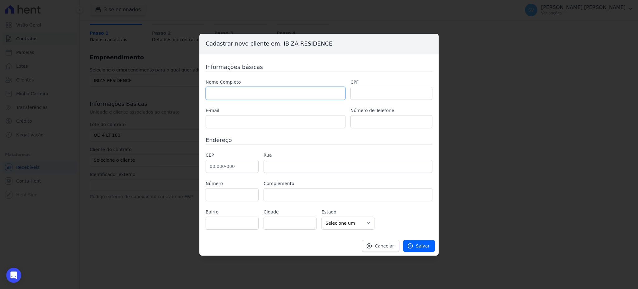
click at [254, 91] on input "text" at bounding box center [276, 93] width 140 height 13
paste input "PEDRO AUGUSTO DE ARANDA LIMA MARIM"
type input "PEDRO AUGUSTO DE ARANDA LIMA MARIM"
click at [372, 94] on input "text" at bounding box center [392, 93] width 82 height 13
paste input "05394569185"
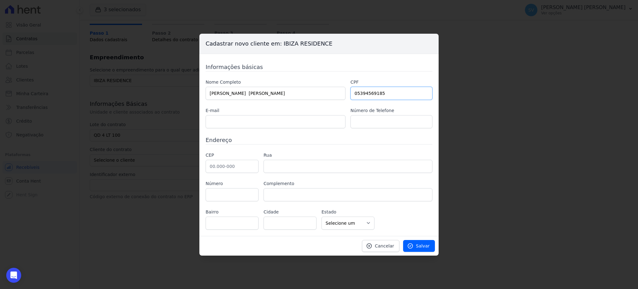
type input "05394569185"
click at [259, 125] on input "text" at bounding box center [276, 121] width 140 height 13
paste input "pedroaugustomarimmm@gmail.com"
type input "pedroaugustomarimmm@gmail.com"
drag, startPoint x: 227, startPoint y: 167, endPoint x: 246, endPoint y: 173, distance: 19.0
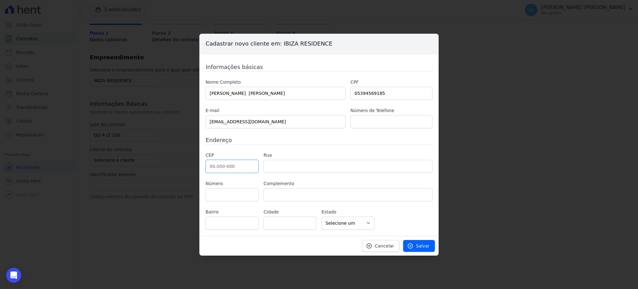
click at [232, 167] on input "text" at bounding box center [232, 166] width 53 height 13
click at [224, 166] on input "text" at bounding box center [232, 166] width 53 height 13
paste input "78.740-530"
type input "78.740-530"
click at [299, 162] on input "text" at bounding box center [348, 166] width 169 height 13
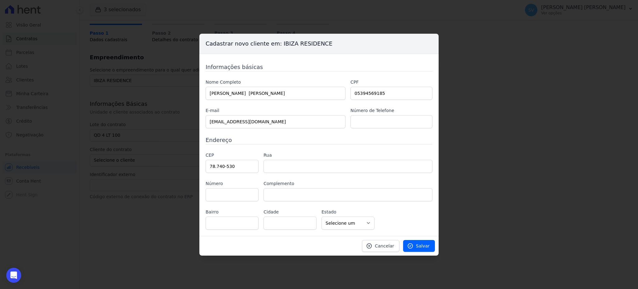
type input "Rua Jequitibás"
type input "Coophalis"
type input "Rondonópolis"
select select "MT"
type input "165"
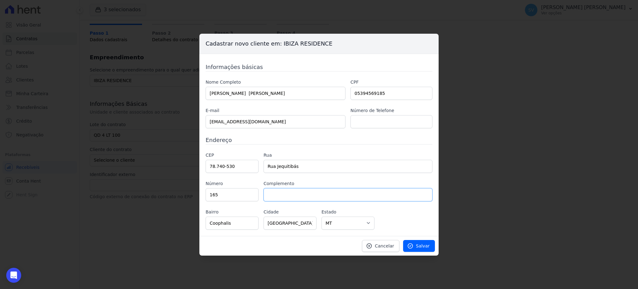
click at [273, 193] on input "text" at bounding box center [348, 194] width 169 height 13
click at [417, 244] on link "Salvar" at bounding box center [419, 246] width 32 height 12
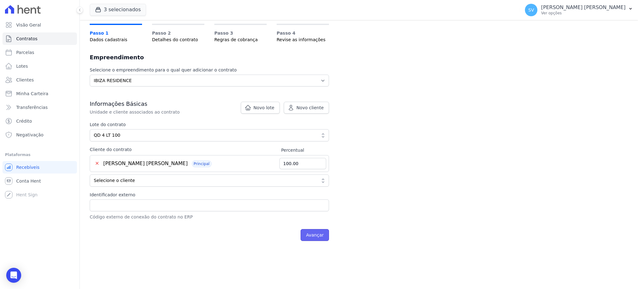
click at [319, 237] on input "Avançar" at bounding box center [315, 235] width 28 height 12
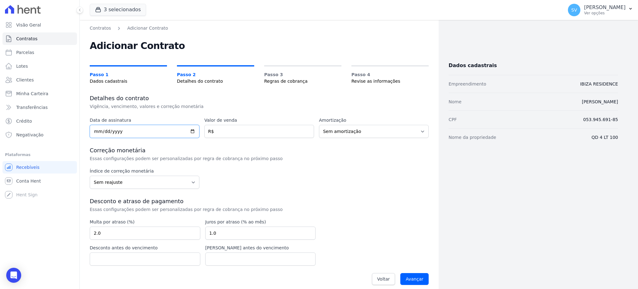
click at [93, 131] on input "date" at bounding box center [145, 131] width 110 height 13
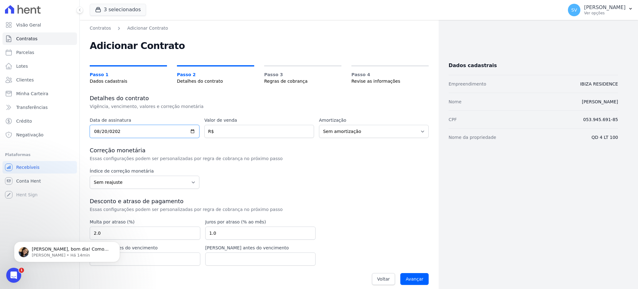
type input "2025-08-20"
click at [282, 131] on input "number" at bounding box center [259, 131] width 110 height 13
type input "475000"
click at [364, 210] on div "Desconto e atraso de pagamento Essas configurações podem ser personalizadas por…" at bounding box center [259, 204] width 339 height 15
drag, startPoint x: 161, startPoint y: 178, endPoint x: 165, endPoint y: 183, distance: 6.6
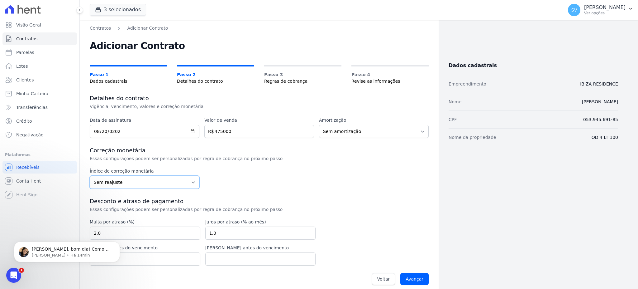
click at [162, 177] on select "Sem reajuste Média dos últimos 12 meses acumulado de INCCM Média dos últimos 12…" at bounding box center [145, 181] width 110 height 13
select select "inccdi"
click at [90, 175] on select "Sem reajuste Média dos últimos 12 meses acumulado de INCCM Média dos últimos 12…" at bounding box center [145, 181] width 110 height 13
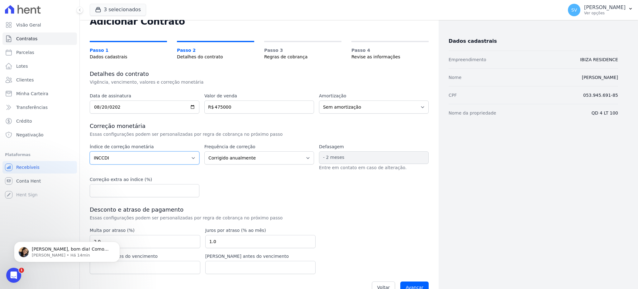
scroll to position [38, 0]
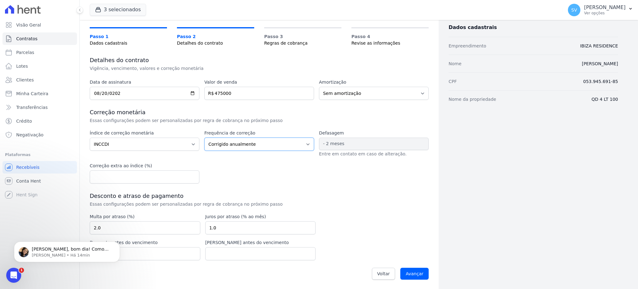
click at [263, 145] on select "Corrigido semestralmente Corrigido mensalmente Corrigido anualmente" at bounding box center [259, 143] width 110 height 13
select select "monthly"
click at [204, 137] on select "Corrigido semestralmente Corrigido mensalmente Corrigido anualmente" at bounding box center [259, 143] width 110 height 13
click at [415, 274] on input "Avançar" at bounding box center [414, 273] width 28 height 12
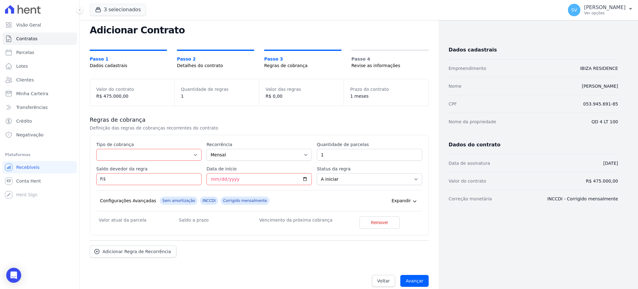
scroll to position [23, 0]
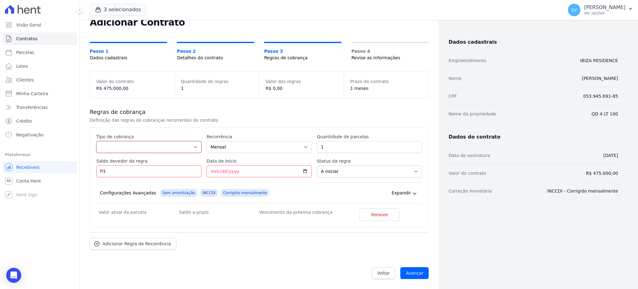
click at [108, 145] on select "Parcela Normal Entrada Sinal Intercalada Chaves Pré-chaves Pós-chaves Impostos …" at bounding box center [148, 147] width 105 height 12
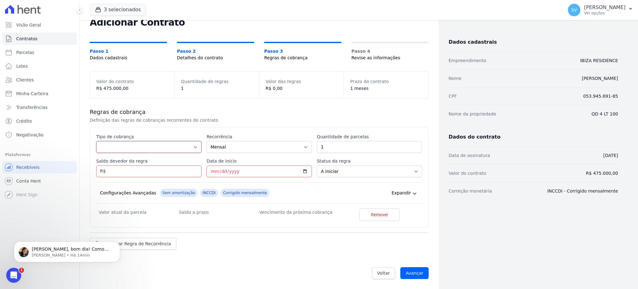
scroll to position [0, 0]
select select "standard"
click at [96, 141] on select "Parcela Normal Entrada Sinal Intercalada Chaves Pré-chaves Pós-chaves Impostos …" at bounding box center [148, 147] width 105 height 12
click at [220, 146] on select "Mensal Bimestral Trimestral Semestral Anual" at bounding box center [259, 147] width 105 height 12
click at [207, 141] on select "Mensal Bimestral Trimestral Semestral Anual" at bounding box center [259, 147] width 105 height 12
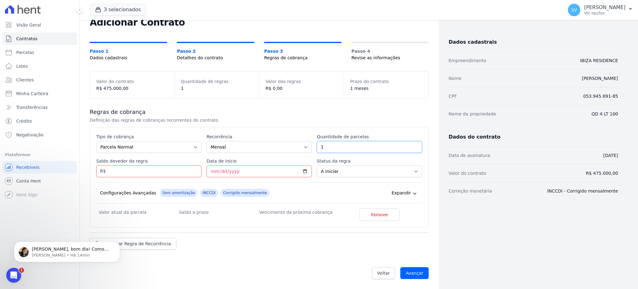
drag, startPoint x: 328, startPoint y: 148, endPoint x: 344, endPoint y: 168, distance: 25.6
click at [329, 147] on input "1" at bounding box center [369, 147] width 105 height 12
drag, startPoint x: 327, startPoint y: 146, endPoint x: 309, endPoint y: 147, distance: 18.1
click at [310, 147] on div "Esse tipo de parcela não entra no saldo devedor do contrato. Tipo de cobrança P…" at bounding box center [259, 176] width 326 height 87
type input "24"
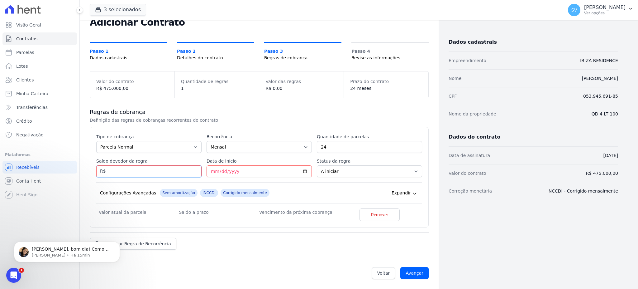
click at [123, 170] on input "Saldo devedor da regra" at bounding box center [148, 171] width 105 height 12
click at [130, 172] on input "Saldo devedor da regra" at bounding box center [148, 171] width 105 height 12
type input "60000"
click at [212, 170] on input "Data de início" at bounding box center [259, 171] width 105 height 12
drag, startPoint x: 212, startPoint y: 170, endPoint x: 341, endPoint y: 234, distance: 144.6
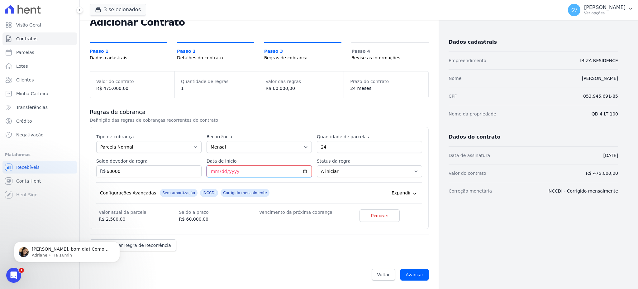
click at [212, 171] on input "Data de início" at bounding box center [259, 171] width 105 height 12
click at [208, 172] on input "Data de início" at bounding box center [259, 171] width 105 height 12
type input "2025-09-20"
click at [343, 171] on select "A iniciar Em aberto" at bounding box center [369, 171] width 105 height 12
select select "started"
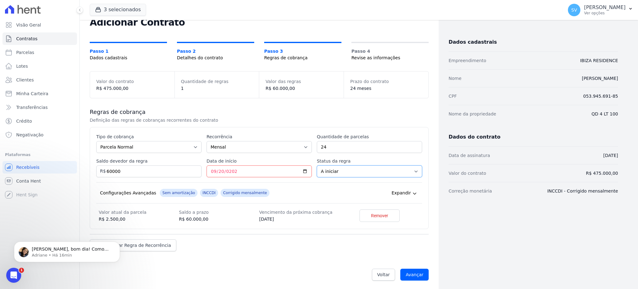
click at [317, 165] on select "A iniciar Em aberto" at bounding box center [369, 171] width 105 height 12
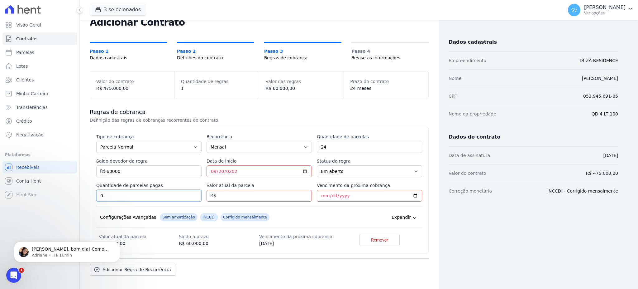
click at [113, 195] on input "0" at bounding box center [148, 195] width 105 height 12
drag, startPoint x: 113, startPoint y: 195, endPoint x: 98, endPoint y: 195, distance: 15.3
click at [98, 195] on input "0" at bounding box center [148, 195] width 105 height 12
type input "1"
click at [246, 197] on input "Valor atual da parcela" at bounding box center [259, 195] width 105 height 12
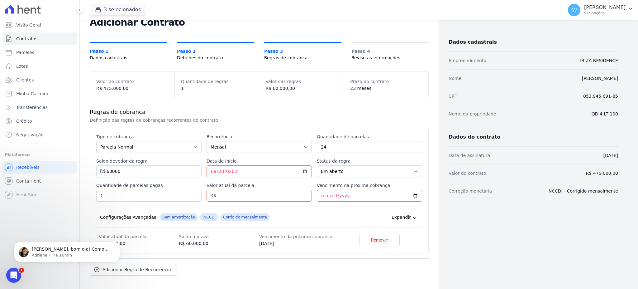
click at [50, 274] on div "Visão Geral Contratos Parcelas Lotes Clientes Minha Carteira Transferências Cré…" at bounding box center [39, 144] width 79 height 289
drag, startPoint x: 10, startPoint y: 274, endPoint x: 15, endPoint y: 275, distance: 5.4
click at [10, 275] on icon "Abertura do Messenger da Intercom" at bounding box center [13, 274] width 10 height 10
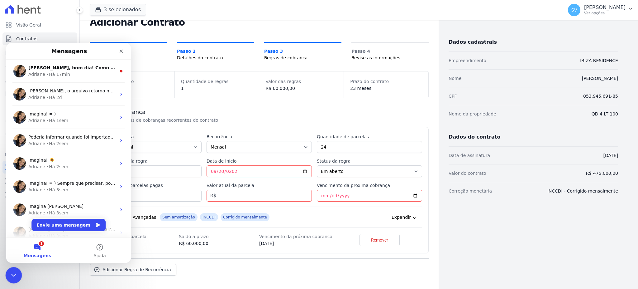
click at [14, 273] on icon "Encerramento do Messenger da Intercom" at bounding box center [12, 273] width 7 height 7
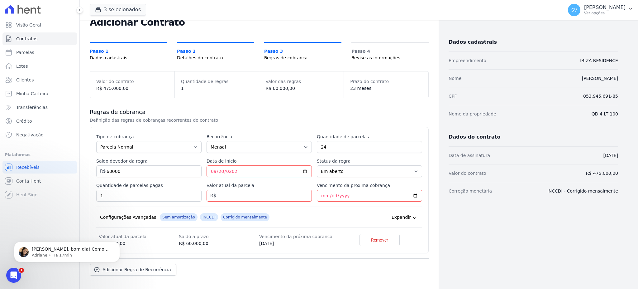
drag, startPoint x: 37, startPoint y: 210, endPoint x: 48, endPoint y: 227, distance: 20.0
click at [37, 209] on div "Olá SHIRLEY, bom dia! Como vai? Combinado! Obrigada por informar. =) Adriane • …" at bounding box center [67, 223] width 115 height 78
click at [18, 269] on div "Abertura do Messenger da Intercom" at bounding box center [12, 274] width 21 height 21
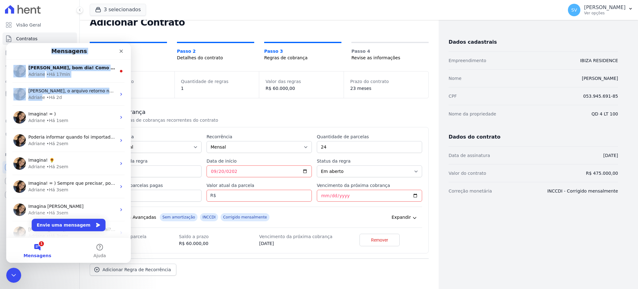
drag, startPoint x: 36, startPoint y: 50, endPoint x: 83, endPoint y: 57, distance: 47.4
click at [50, 82] on div "Mensagens Olá SHIRLEY, bom dia! Como vai? Combinado! Obrigada por informar. =) …" at bounding box center [68, 140] width 125 height 194
drag, startPoint x: 121, startPoint y: 51, endPoint x: 118, endPoint y: 97, distance: 46.2
click at [121, 51] on icon "Fechar" at bounding box center [121, 51] width 3 height 3
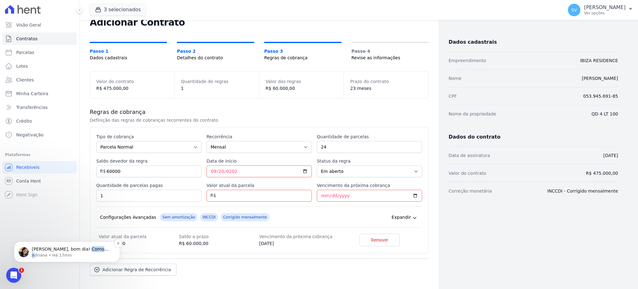
drag, startPoint x: 82, startPoint y: 246, endPoint x: 32, endPoint y: 252, distance: 49.7
click at [32, 252] on div "Olá SHIRLEY, bom dia! Como vai? Combinado! Obrigada por informar. =) Adriane • …" at bounding box center [67, 251] width 97 height 12
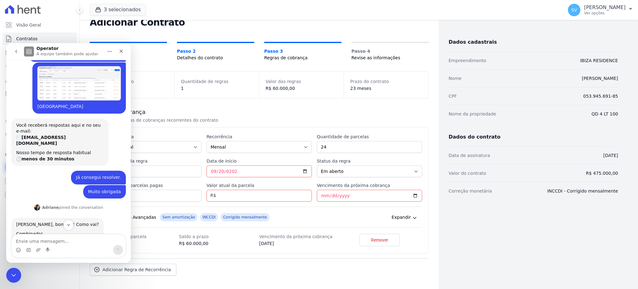
scroll to position [76, 0]
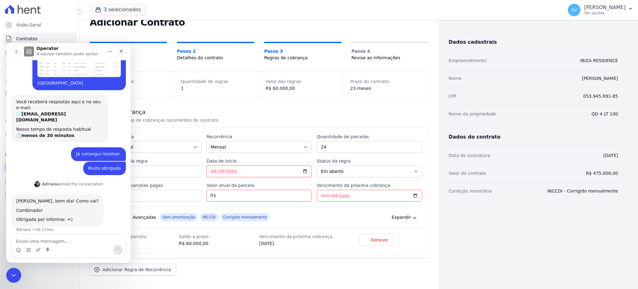
click at [36, 236] on textarea "Envie uma mensagem..." at bounding box center [69, 239] width 114 height 11
type textarea "tUDO BEM."
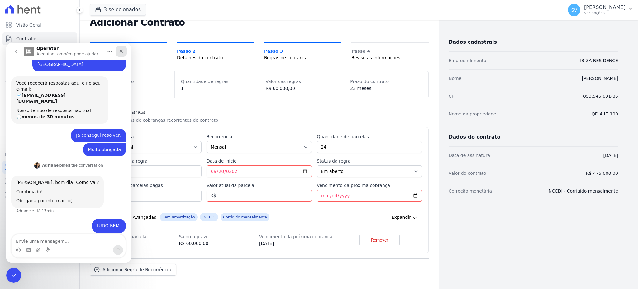
click at [121, 49] on icon "Fechar" at bounding box center [121, 51] width 5 height 5
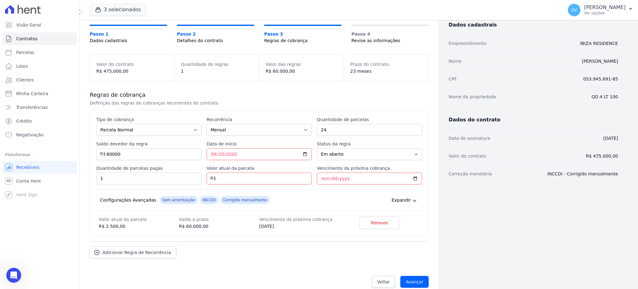
scroll to position [49, 0]
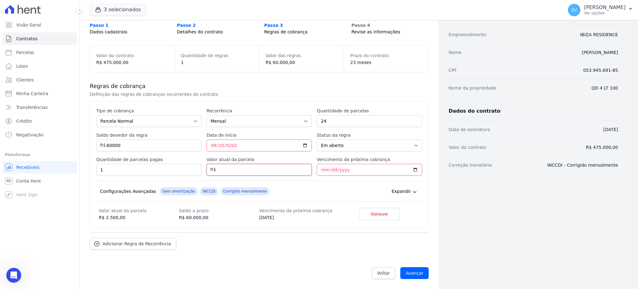
click at [220, 169] on input "Valor atual da parcela" at bounding box center [259, 170] width 105 height 12
type input "2565.55"
click at [319, 170] on input "Vencimento da próxima cobrança" at bounding box center [369, 170] width 105 height 12
type input "2025-10-20"
click at [288, 179] on div "Esse tipo de parcela não entra no saldo devedor do contrato. Tipo de cobrança P…" at bounding box center [259, 163] width 326 height 113
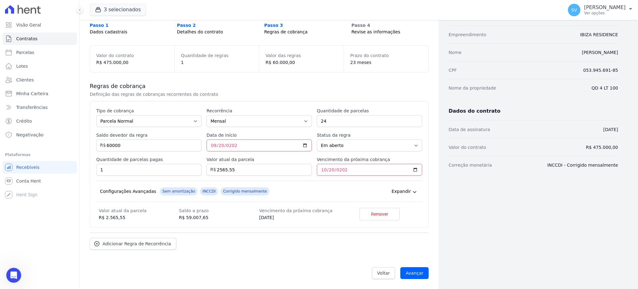
click at [145, 223] on div "Esse tipo de parcela não entra no saldo devedor do contrato. Tipo de cobrança P…" at bounding box center [259, 164] width 339 height 126
click at [403, 191] on span "Expandir" at bounding box center [401, 191] width 19 height 6
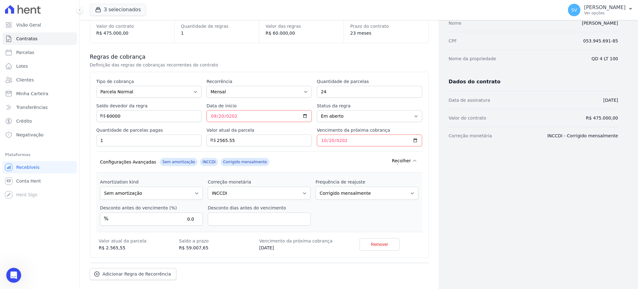
scroll to position [109, 0]
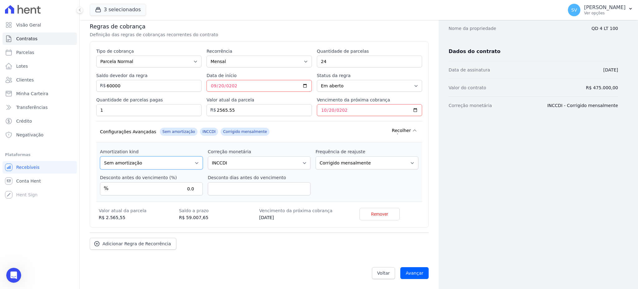
click at [166, 160] on select "Sem amortização Price Sac" at bounding box center [151, 162] width 103 height 13
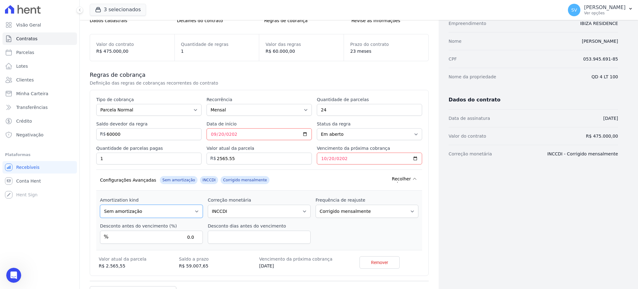
scroll to position [0, 0]
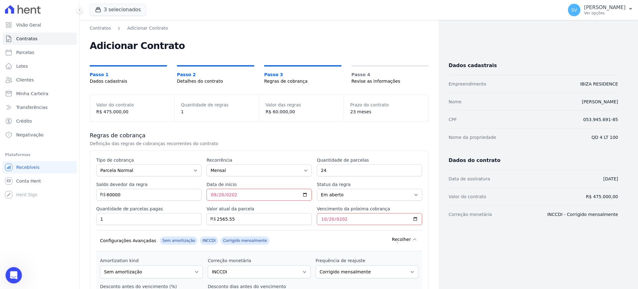
click at [17, 273] on icon "Abertura do Messenger da Intercom" at bounding box center [13, 274] width 10 height 10
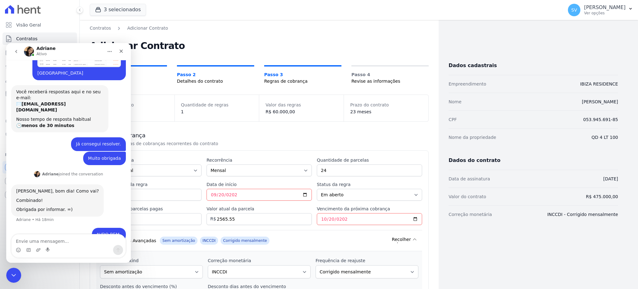
scroll to position [95, 0]
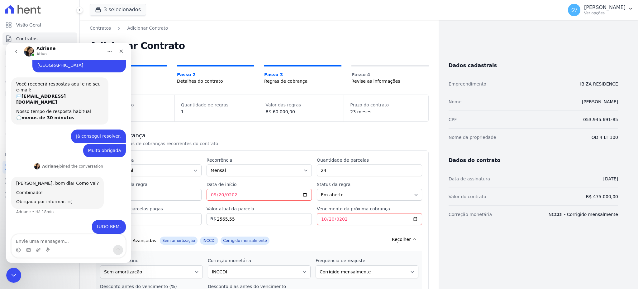
click at [49, 236] on textarea "Envie uma mensagem..." at bounding box center [69, 239] width 114 height 11
type textarea "c"
type textarea "P"
click at [8, 272] on div "Encerramento do Messenger da Intercom" at bounding box center [12, 273] width 15 height 15
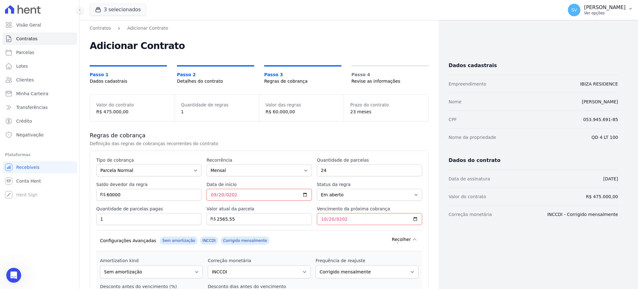
click at [584, 12] on p "Ver opções" at bounding box center [604, 13] width 41 height 5
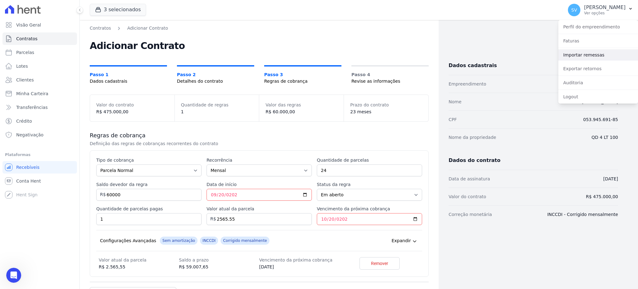
click at [584, 51] on link "Importar remessas" at bounding box center [598, 54] width 80 height 11
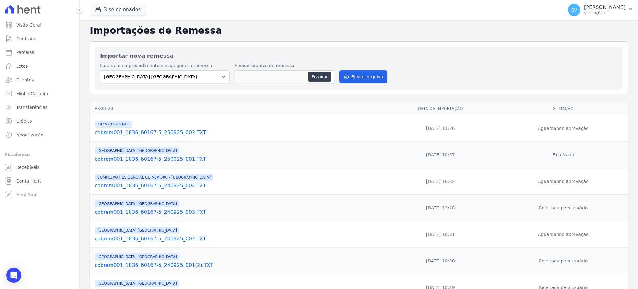
click at [155, 132] on link "cobrem001_1836_60167-5_250925_002.TXT" at bounding box center [237, 132] width 285 height 7
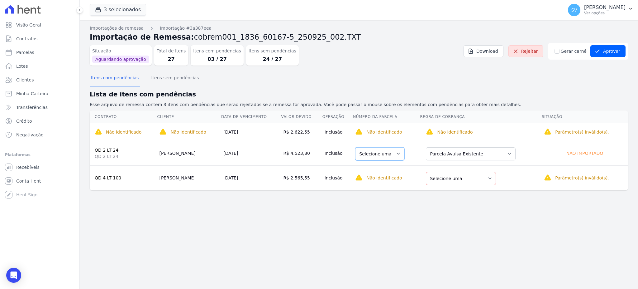
click at [386, 156] on select "Selecione uma" at bounding box center [379, 153] width 49 height 13
drag, startPoint x: 390, startPoint y: 153, endPoint x: 395, endPoint y: 152, distance: 5.3
click at [391, 153] on select "Selecione uma" at bounding box center [379, 153] width 49 height 13
click at [456, 177] on select "Selecione uma Nova Parcela Avulsa Parcela Avulsa Existente" at bounding box center [461, 178] width 70 height 13
click at [289, 215] on div "Importações de remessa Importação #3a387eea Importação de Remessa: cobrem001_18…" at bounding box center [359, 154] width 558 height 269
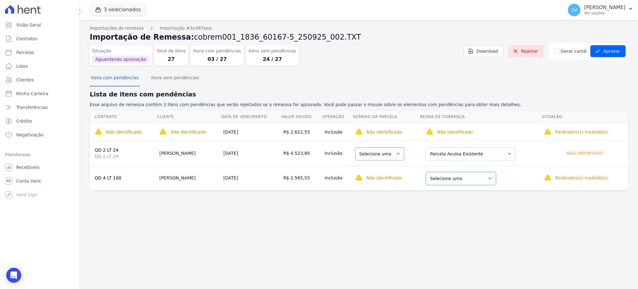
click at [448, 179] on select "Selecione uma Nova Parcela Avulsa Parcela Avulsa Existente" at bounding box center [461, 178] width 70 height 13
click at [396, 174] on select "Selecione uma 1 - ?" at bounding box center [379, 178] width 49 height 13
click at [442, 178] on select "Selecione uma Nova Parcela Avulsa Parcela Avulsa Existente" at bounding box center [461, 178] width 70 height 13
select select "0"
click at [402, 187] on td "Selecione uma" at bounding box center [386, 177] width 67 height 25
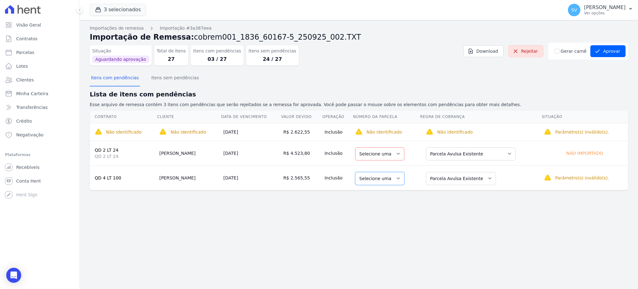
click at [394, 178] on select "Selecione uma" at bounding box center [379, 178] width 49 height 13
click at [389, 174] on select "Selecione uma" at bounding box center [379, 178] width 49 height 13
drag, startPoint x: 174, startPoint y: 227, endPoint x: 163, endPoint y: 163, distance: 64.4
click at [175, 211] on div "Importações de remessa Importação #3a387eea Importação de Remessa: cobrem001_18…" at bounding box center [359, 154] width 558 height 269
click at [117, 79] on button "Itens com pendências" at bounding box center [115, 78] width 50 height 16
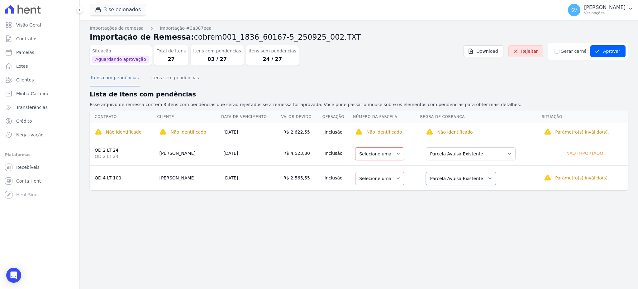
click at [484, 174] on select "Selecione uma Nova Parcela Avulsa Parcela Avulsa Existente" at bounding box center [461, 178] width 70 height 13
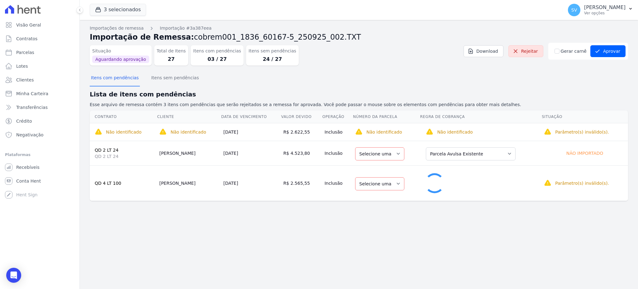
select select "1"
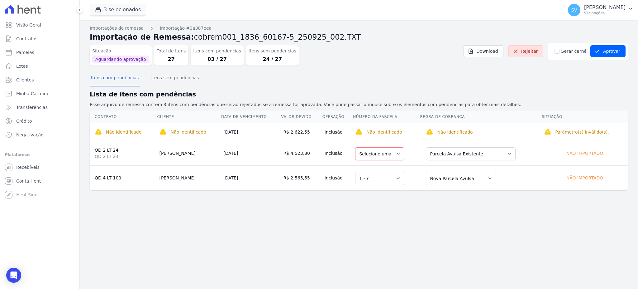
drag, startPoint x: 336, startPoint y: 214, endPoint x: 218, endPoint y: 169, distance: 126.0
click at [334, 214] on div "Importações de remessa Importação #3a387eea Importação de Remessa: cobrem001_18…" at bounding box center [359, 154] width 558 height 269
click at [185, 133] on span "Não foi possível encontrar um cliente usando o CPF/CNPJ: 621.243.581-20 . Verif…" at bounding box center [260, 133] width 203 height 24
click at [225, 213] on div "Importações de remessa Importação #3a387eea Importação de Remessa: cobrem001_18…" at bounding box center [359, 154] width 558 height 269
click at [17, 274] on icon "Open Intercom Messenger" at bounding box center [14, 275] width 8 height 8
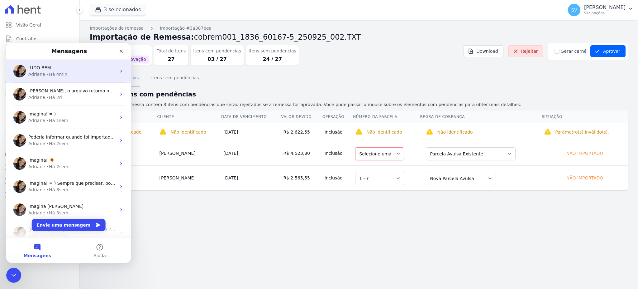
click at [57, 71] on div "• Há 4min" at bounding box center [56, 74] width 21 height 7
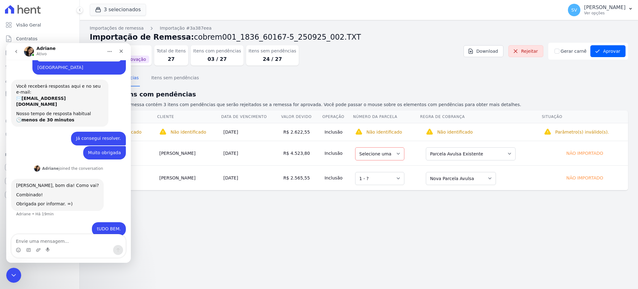
scroll to position [95, 0]
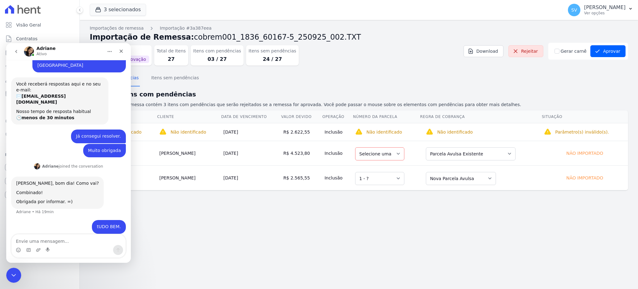
click at [46, 241] on textarea "Envie uma mensagem..." at bounding box center [69, 239] width 114 height 11
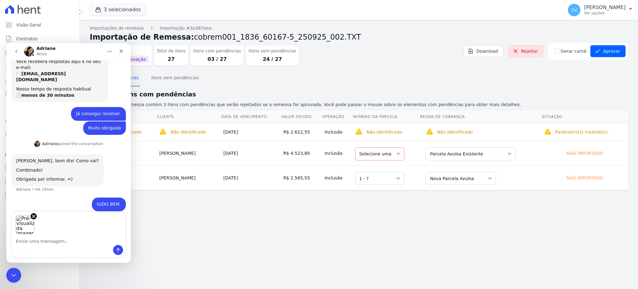
scroll to position [117, 0]
type textarea "\"
type textarea "Ibiza"
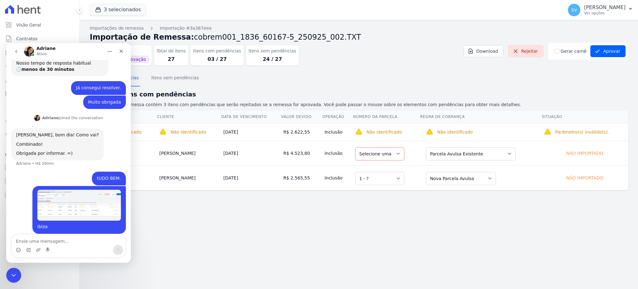
click at [55, 239] on textarea "Envie uma mensagem..." at bounding box center [69, 239] width 114 height 11
click at [66, 241] on textarea "Envie uma mensagem..." at bounding box center [69, 239] width 114 height 11
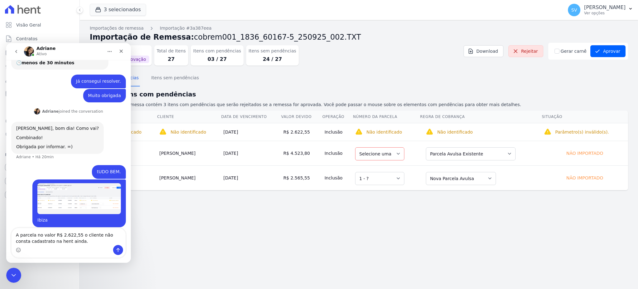
click at [31, 243] on textarea "A parcela no valor R$ 2.622,55 o cliente não consta cadastrato na hent ainda." at bounding box center [69, 236] width 114 height 17
click at [70, 243] on textarea "A parcela no valor R$ 2.622,55 o cliente não consta cadastrado na hent ainda." at bounding box center [69, 236] width 114 height 17
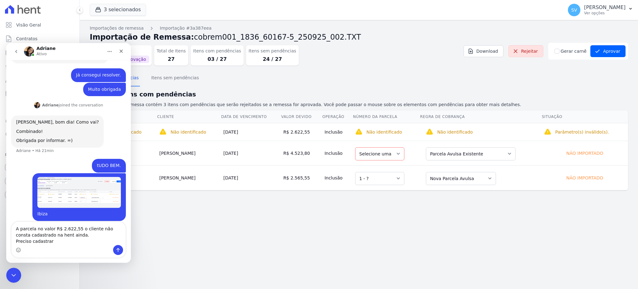
type textarea "A parcela no valor R$ 2.622,55 o cliente não consta cadastrado na hent ainda. P…"
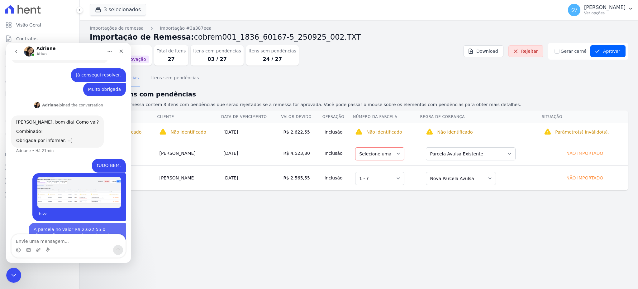
scroll to position [170, 0]
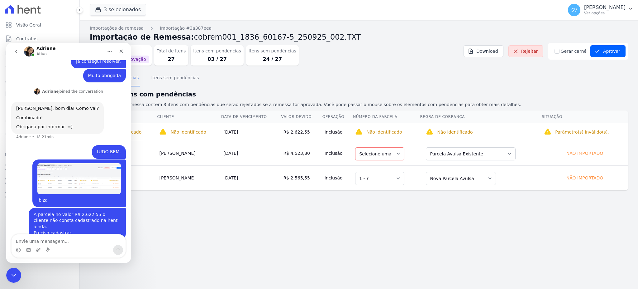
click at [205, 247] on div "Importações de remessa Importação #3a387eea Importação de Remessa: cobrem001_18…" at bounding box center [359, 154] width 558 height 269
click at [8, 268] on div "Encerramento do Messenger da Intercom" at bounding box center [12, 273] width 15 height 15
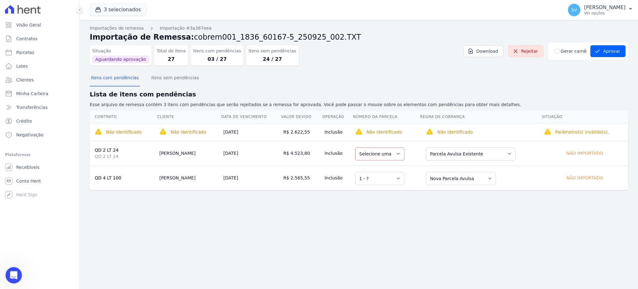
scroll to position [0, 0]
drag, startPoint x: 375, startPoint y: 239, endPoint x: 371, endPoint y: 237, distance: 4.2
click at [375, 238] on div "Importações de remessa Importação #3a387eea Importação de Remessa: cobrem001_18…" at bounding box center [359, 154] width 558 height 269
drag, startPoint x: 355, startPoint y: 196, endPoint x: 401, endPoint y: 189, distance: 46.7
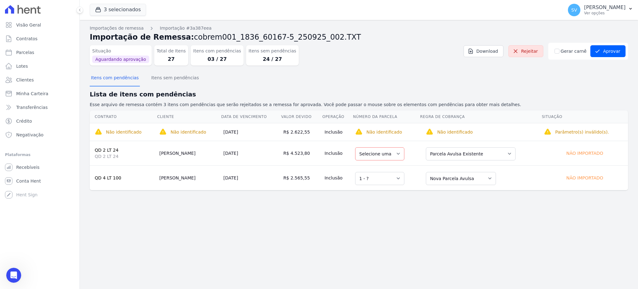
click at [367, 196] on div "Importações de remessa Importação #3a387eea Importação de Remessa: cobrem001_18…" at bounding box center [359, 112] width 538 height 175
click at [407, 180] on td "Selecione uma 1 - ?" at bounding box center [386, 177] width 67 height 25
click at [390, 178] on select "Selecione uma 1 - ?" at bounding box center [379, 178] width 49 height 13
click at [359, 172] on select "Selecione uma 1 - ?" at bounding box center [379, 178] width 49 height 13
click at [477, 172] on select "Selecione uma Nova Parcela Avulsa Parcela Avulsa Existente" at bounding box center [461, 178] width 70 height 13
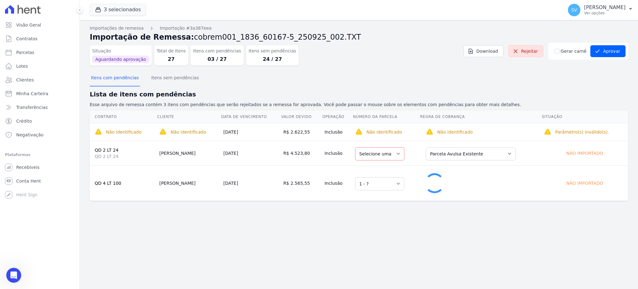
select select "0"
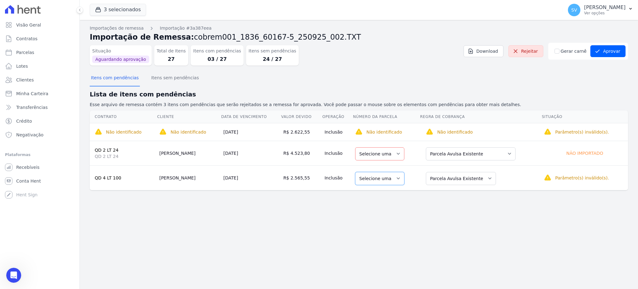
click at [387, 178] on select "Selecione uma" at bounding box center [379, 178] width 49 height 13
click at [389, 178] on select "Selecione uma" at bounding box center [379, 178] width 49 height 13
click at [31, 39] on span "Contratos" at bounding box center [26, 39] width 21 height 6
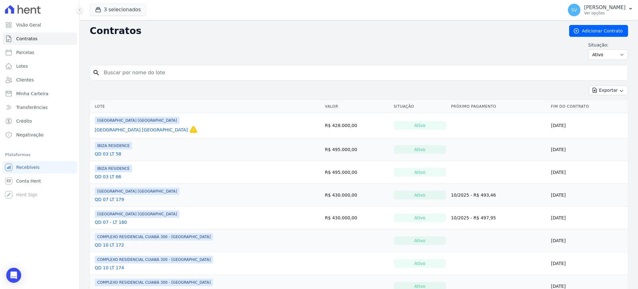
click at [165, 74] on input "search" at bounding box center [362, 72] width 525 height 12
paste input "PEDRO AUGUSTO DE ARANDA LIMA MARIM"
type input "PEDRO AUGUSTO DE ARANDA LIMA MARIM"
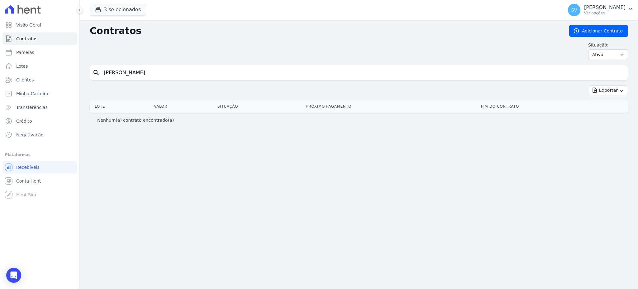
click at [223, 76] on input "PEDRO AUGUSTO DE ARANDA LIMA MARIM" at bounding box center [362, 72] width 525 height 12
click at [24, 76] on link "Clientes" at bounding box center [39, 80] width 74 height 12
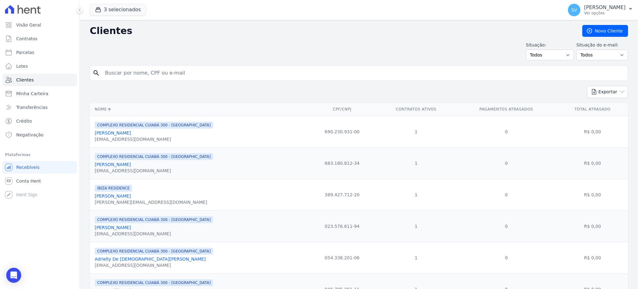
click at [188, 70] on input "search" at bounding box center [363, 73] width 524 height 12
paste input "PEDRO AUGUSTO DE ARANDA LIMA MARIM"
type input "PEDRO AUGUSTO DE ARANDA LIMA MARIM"
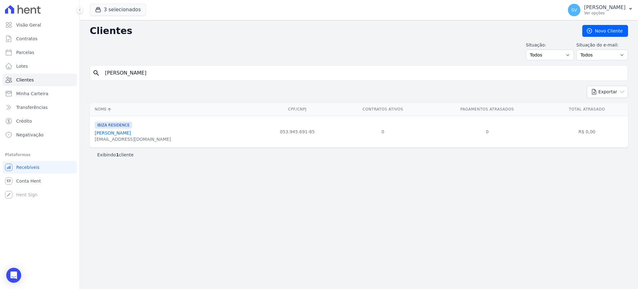
click at [129, 131] on link "Pedro Augusto De Aranda Lima Marim" at bounding box center [113, 132] width 36 height 5
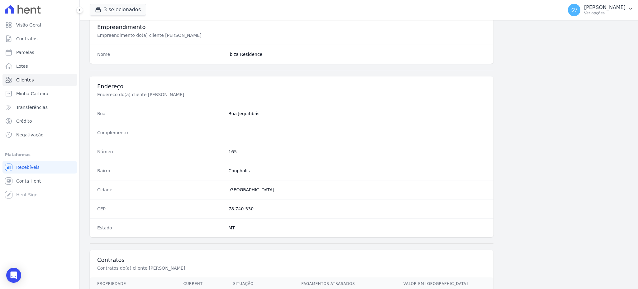
scroll to position [295, 0]
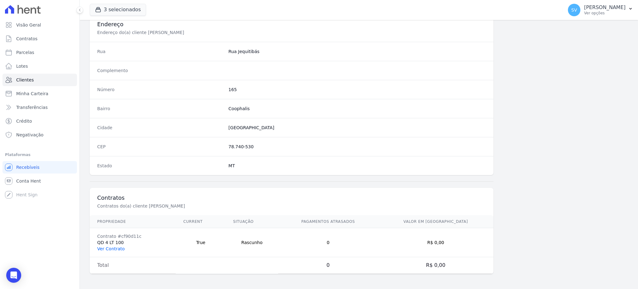
click at [108, 248] on link "Ver Contrato" at bounding box center [110, 248] width 27 height 5
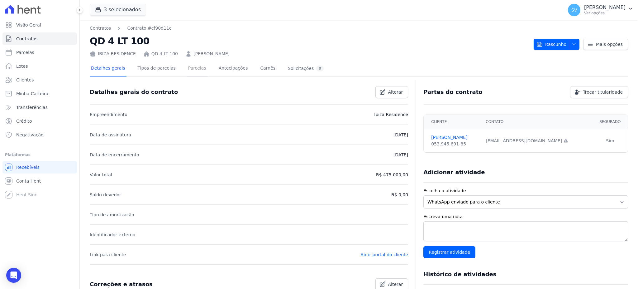
click at [192, 64] on link "Parcelas" at bounding box center [197, 68] width 21 height 17
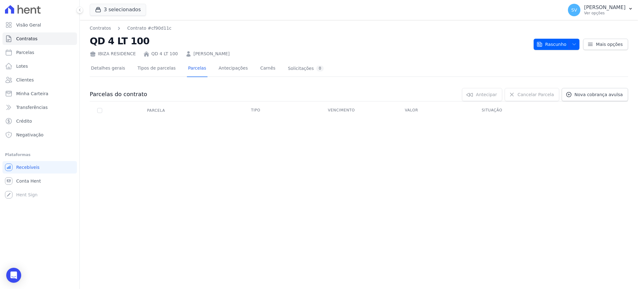
drag, startPoint x: 174, startPoint y: 153, endPoint x: 201, endPoint y: 82, distance: 75.9
click at [182, 134] on div "Contratos Contrato #cf90d11c QD 4 LT 100 IBIZA RESIDENCE QD 4 LT 100 PEDRO AUGU…" at bounding box center [359, 154] width 558 height 269
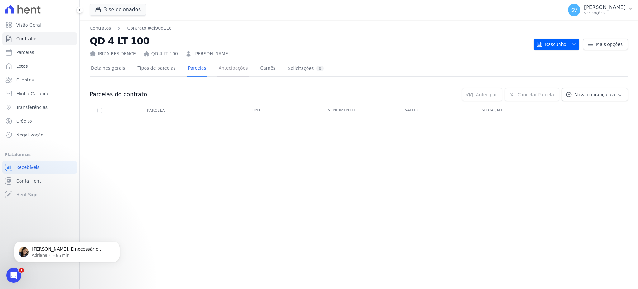
click at [217, 69] on link "Antecipações" at bounding box center [233, 68] width 32 height 17
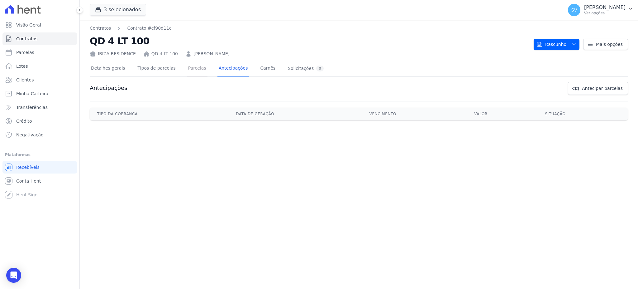
click at [187, 71] on link "Parcelas" at bounding box center [197, 68] width 21 height 17
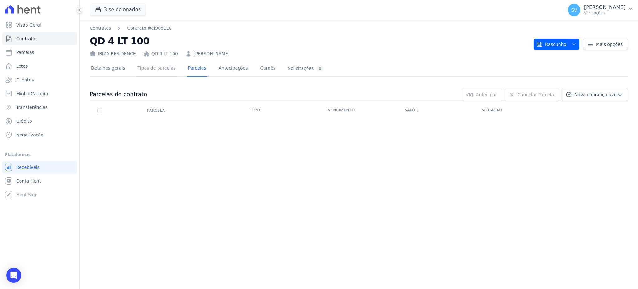
click at [161, 69] on link "Tipos de parcelas" at bounding box center [156, 68] width 41 height 17
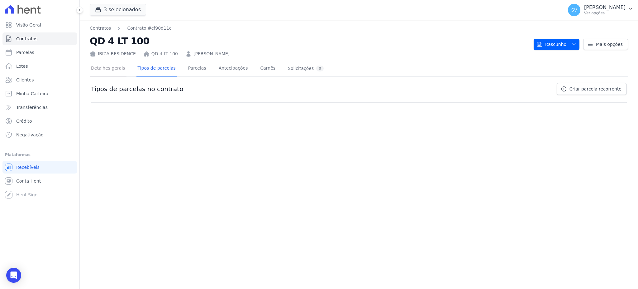
click at [102, 69] on link "Detalhes gerais" at bounding box center [108, 68] width 37 height 17
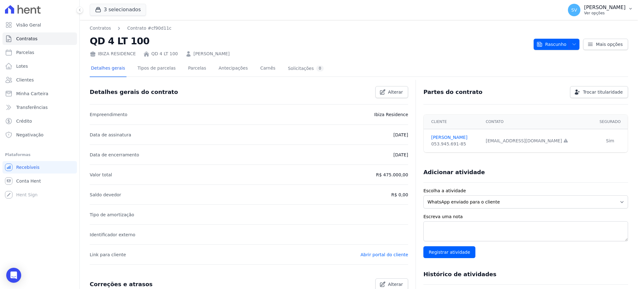
click at [584, 10] on p "[PERSON_NAME]" at bounding box center [604, 7] width 41 height 6
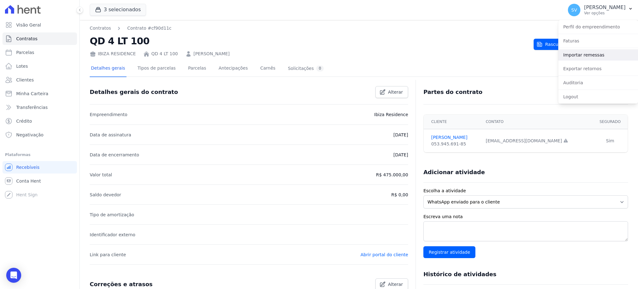
click at [578, 54] on link "Importar remessas" at bounding box center [598, 54] width 80 height 11
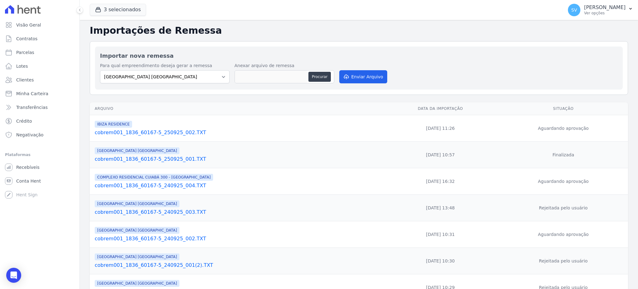
click at [158, 130] on link "cobrem001_1836_60167-5_250925_002.TXT" at bounding box center [237, 132] width 285 height 7
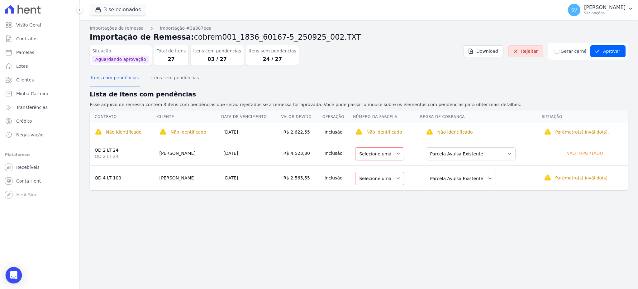
click at [17, 278] on div "Open Intercom Messenger" at bounding box center [14, 275] width 17 height 17
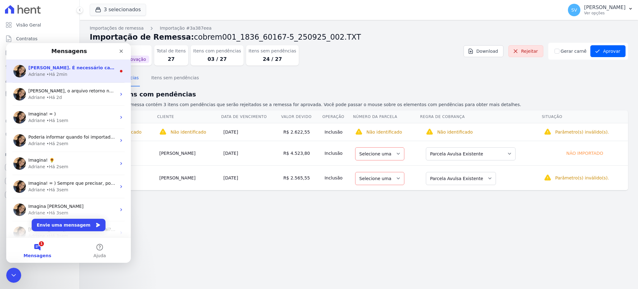
click at [44, 72] on div "Adriane • Há 2min" at bounding box center [72, 74] width 88 height 7
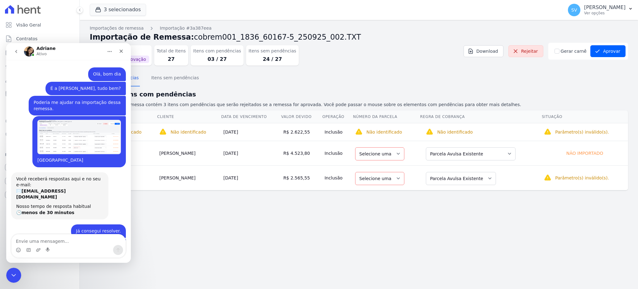
scroll to position [7, 0]
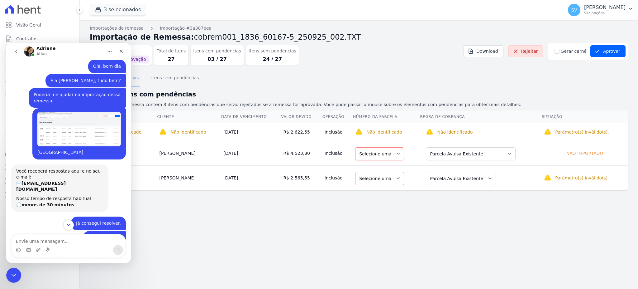
click at [50, 241] on textarea "Envie uma mensagem..." at bounding box center [69, 239] width 114 height 11
type textarea "P"
type textarea "PEDRO AUGUSTO DE ARANDA LIMA MARIM esse eu precisa cadastrar também."
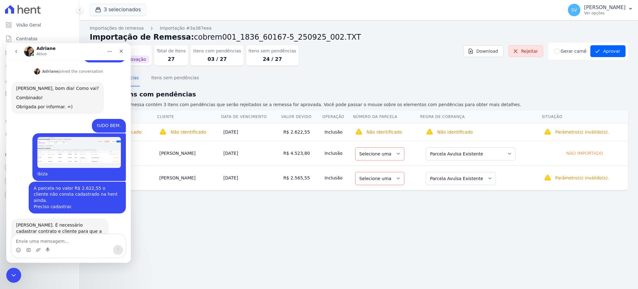
scroll to position [225, 0]
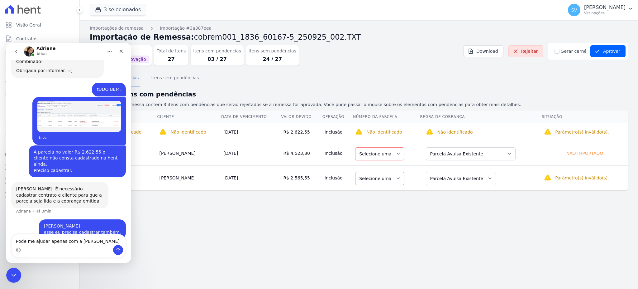
type textarea "Pode me ajudar apenas com a Thays?"
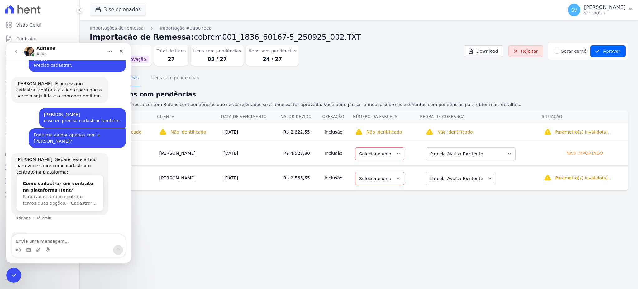
scroll to position [306, 0]
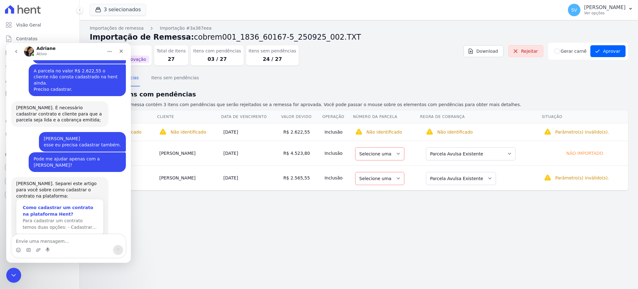
click at [32, 204] on div "Como cadastrar um contrato na plataforma Hent?" at bounding box center [60, 210] width 74 height 13
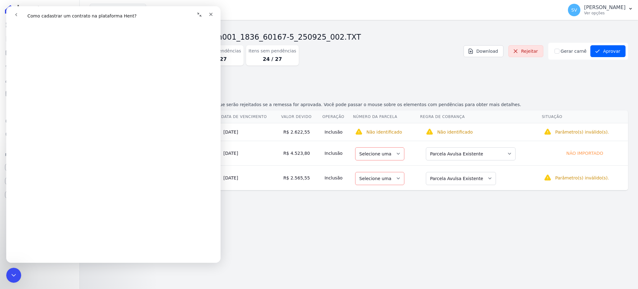
scroll to position [373, 0]
drag, startPoint x: 241, startPoint y: 238, endPoint x: 246, endPoint y: 236, distance: 5.3
click at [242, 237] on div "Importações de remessa Importação #3a387eea Importação de Remessa: cobrem001_18…" at bounding box center [359, 154] width 558 height 269
drag, startPoint x: 377, startPoint y: 223, endPoint x: 253, endPoint y: 121, distance: 160.5
click at [375, 211] on div "Importações de remessa Importação #3a387eea Importação de Remessa: cobrem001_18…" at bounding box center [359, 154] width 558 height 269
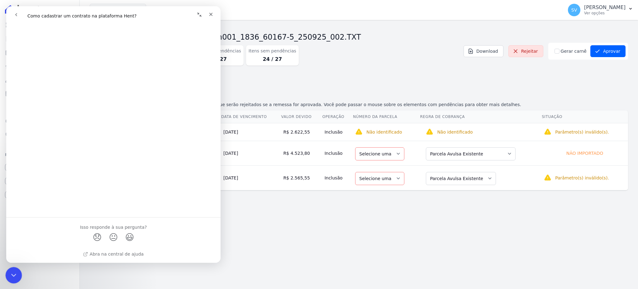
drag, startPoint x: 8, startPoint y: 272, endPoint x: 17, endPoint y: 533, distance: 261.9
click at [7, 271] on div "Encerramento do Messenger da Intercom" at bounding box center [12, 273] width 15 height 15
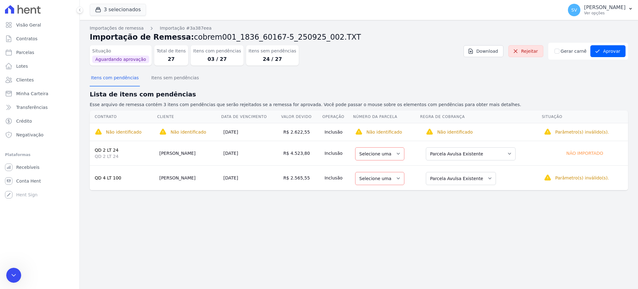
scroll to position [0, 0]
click at [130, 78] on button "Itens com pendências" at bounding box center [115, 78] width 50 height 16
click at [396, 150] on select "Selecione uma" at bounding box center [379, 153] width 49 height 13
drag, startPoint x: 396, startPoint y: 150, endPoint x: 400, endPoint y: 151, distance: 4.5
click at [396, 151] on select "Selecione uma" at bounding box center [379, 153] width 49 height 13
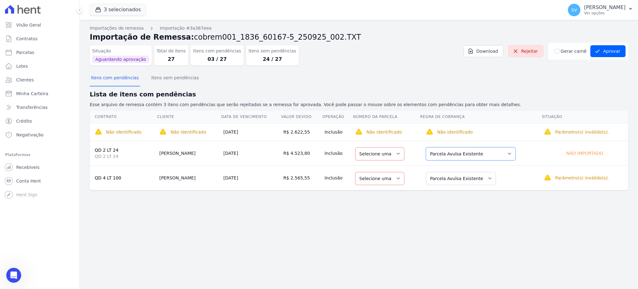
click at [471, 153] on select "Selecione uma Nova Parcela Avulsa Parcela Avulsa Existente Parcela Normal (7 X …" at bounding box center [471, 153] width 90 height 13
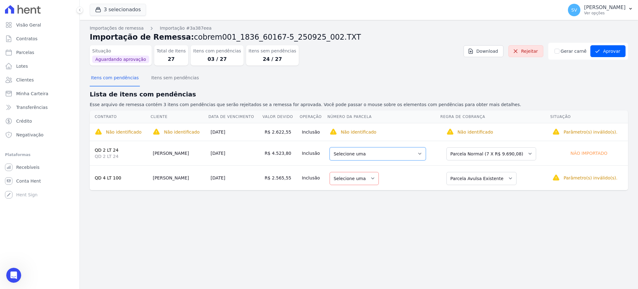
click at [394, 149] on select "Selecione uma 4 - 20/06/2025 - R$ 9.690,08 - Agendado 5 - 20/07/2025 - R$ 9.690…" at bounding box center [378, 153] width 96 height 13
click at [124, 78] on button "Itens com pendências" at bounding box center [115, 78] width 50 height 16
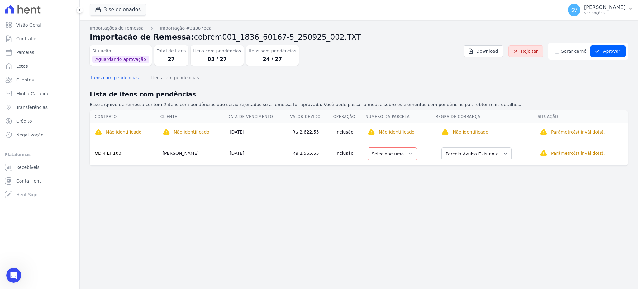
click at [332, 193] on div "Importações de remessa Importação #3a387eea Importação de Remessa: cobrem001_18…" at bounding box center [359, 154] width 558 height 269
click at [606, 49] on button "Aprovar" at bounding box center [607, 51] width 35 height 12
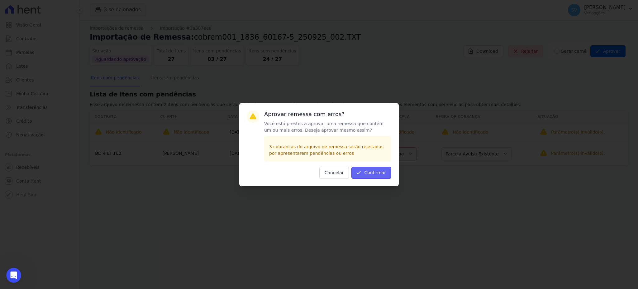
click at [380, 176] on button "Confirmar" at bounding box center [371, 172] width 40 height 12
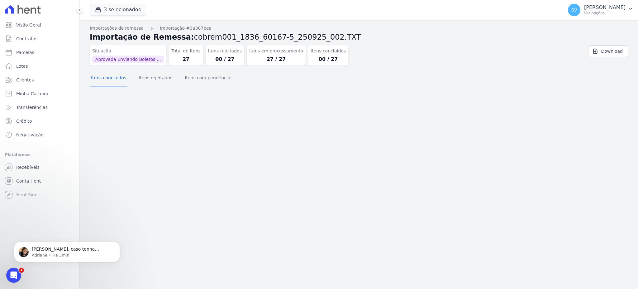
click at [211, 140] on div "Importação aprovada e operações agendadas. Importações de remessa Importação #3…" at bounding box center [359, 154] width 558 height 269
click at [115, 79] on button "Itens concluídos" at bounding box center [109, 78] width 38 height 16
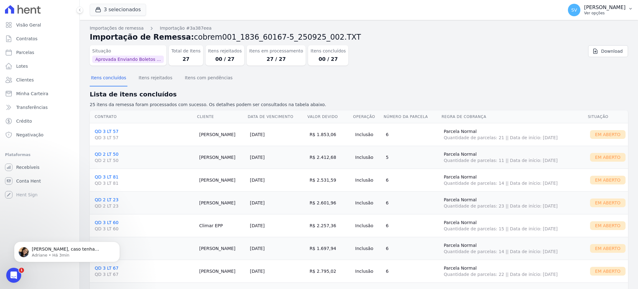
click at [591, 9] on p "[PERSON_NAME]" at bounding box center [604, 7] width 41 height 6
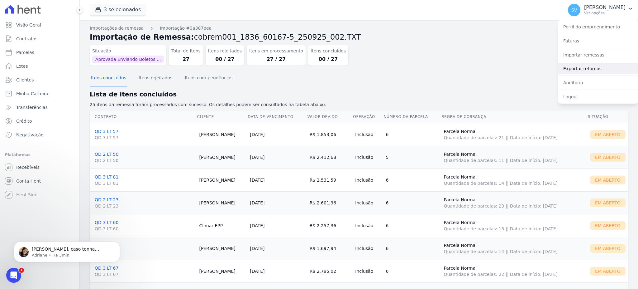
click at [576, 68] on link "Exportar retornos" at bounding box center [598, 68] width 80 height 11
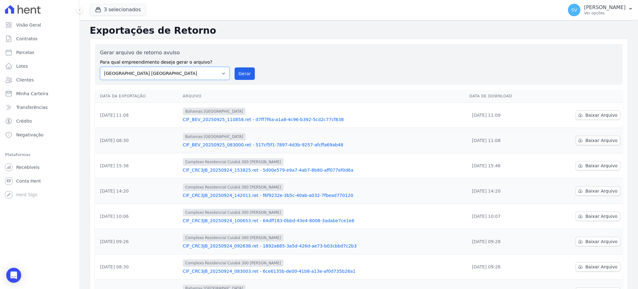
click at [216, 73] on select "BAHAMAS EAST VILLAGE COMPLEXO RESIDENCIAL CUIABÁ 300 - JOÃO DE BARRO IBIZA RESI…" at bounding box center [165, 73] width 130 height 13
select select "73a372cd-5640-41c8-aaea-11bd74619c10"
click at [100, 67] on select "BAHAMAS EAST VILLAGE COMPLEXO RESIDENCIAL CUIABÁ 300 - JOÃO DE BARRO IBIZA RESI…" at bounding box center [165, 73] width 130 height 13
click at [244, 72] on button "Gerar" at bounding box center [245, 73] width 21 height 12
click at [456, 70] on div "Gerar arquivo de retorno avulso Para qual empreendimento deseja gerar o arquivo…" at bounding box center [359, 64] width 518 height 31
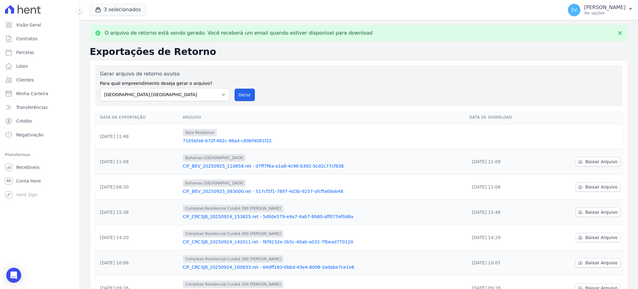
drag, startPoint x: 250, startPoint y: 97, endPoint x: 349, endPoint y: 57, distance: 107.2
click at [251, 97] on button "Gerar" at bounding box center [245, 94] width 21 height 12
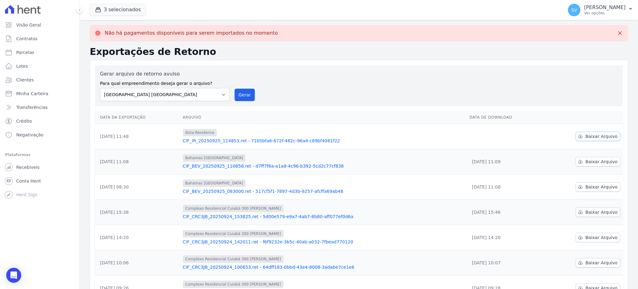
click at [593, 133] on span "Baixar Arquivo" at bounding box center [601, 136] width 32 height 6
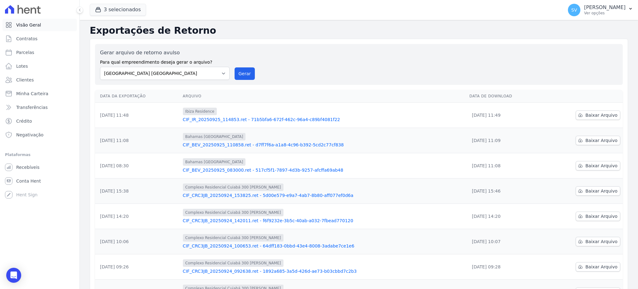
click at [24, 26] on span "Visão Geral" at bounding box center [28, 25] width 25 height 6
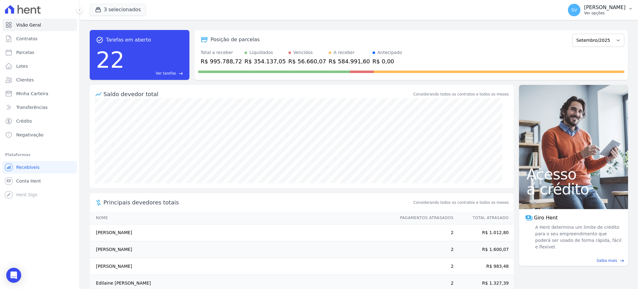
click at [584, 14] on p "Ver opções" at bounding box center [604, 13] width 41 height 5
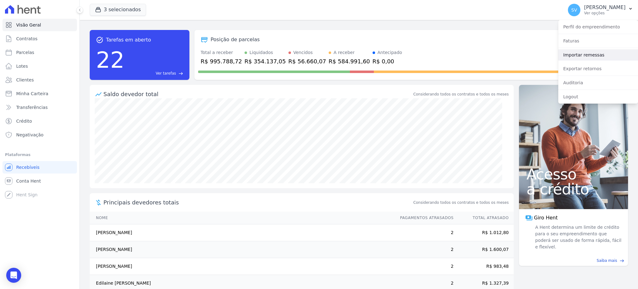
click at [575, 55] on link "Importar remessas" at bounding box center [598, 54] width 80 height 11
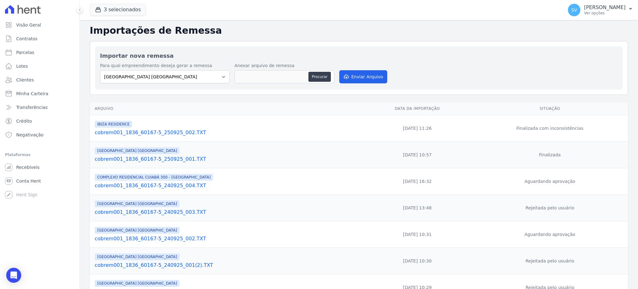
click at [158, 163] on link "cobrem001_1836_60167-5_250925_001.TXT" at bounding box center [228, 158] width 266 height 7
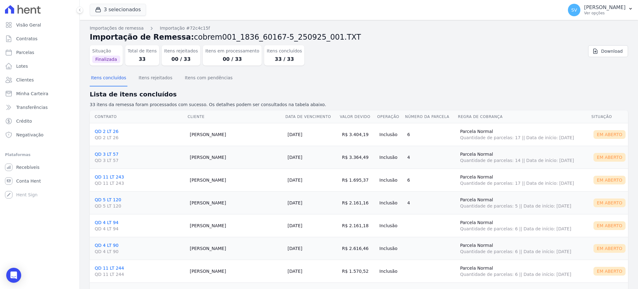
click at [610, 136] on div "Em Aberto" at bounding box center [610, 134] width 32 height 9
drag, startPoint x: 600, startPoint y: 131, endPoint x: 567, endPoint y: 128, distance: 32.5
click at [597, 130] on div "Em Aberto" at bounding box center [610, 134] width 32 height 9
click at [103, 133] on link "QD 2 LT 26 QD 2 LT 26" at bounding box center [140, 135] width 90 height 12
click at [105, 134] on td "QD 2 LT 26 QD 2 LT 26" at bounding box center [139, 134] width 98 height 23
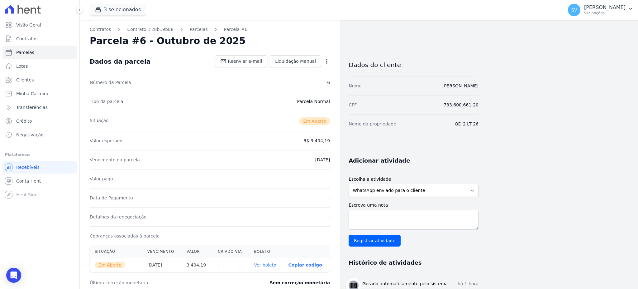
click at [106, 139] on dt "Valor esperado" at bounding box center [106, 140] width 33 height 6
click at [243, 64] on span "Reenviar e-mail" at bounding box center [245, 61] width 34 height 6
click at [241, 60] on span "Reenviar e-mail" at bounding box center [245, 61] width 34 height 6
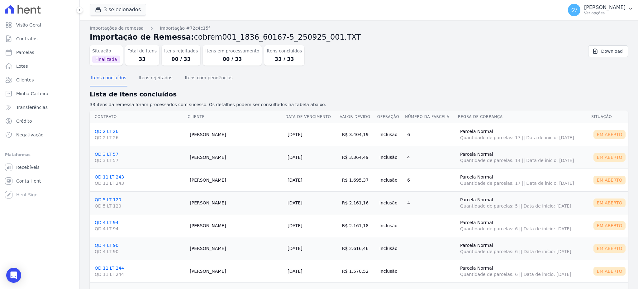
click at [110, 154] on link "QD 3 LT 57 QD 3 LT 57" at bounding box center [140, 157] width 90 height 12
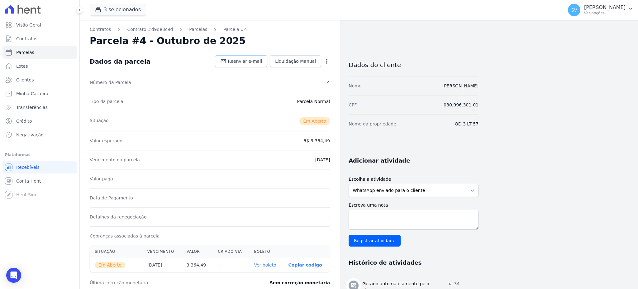
click at [249, 64] on span "Reenviar e-mail" at bounding box center [245, 61] width 34 height 6
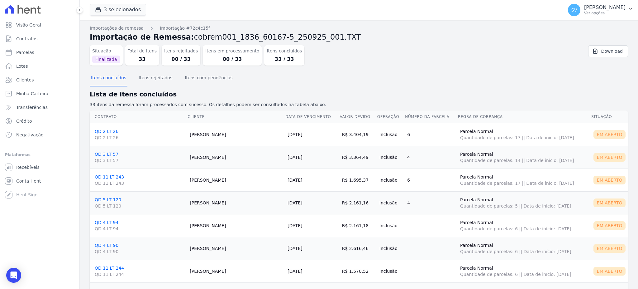
click at [110, 177] on link "QD 11 LT 243 QD 11 LT 243" at bounding box center [140, 180] width 90 height 12
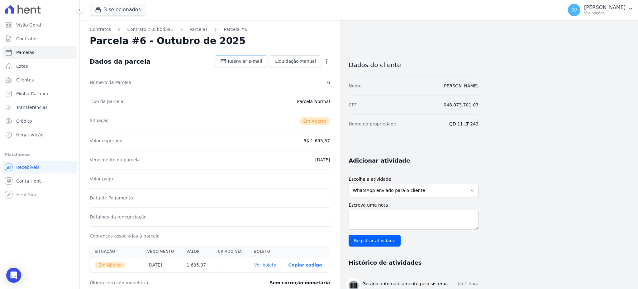
click at [238, 60] on span "Reenviar e-mail" at bounding box center [245, 61] width 34 height 6
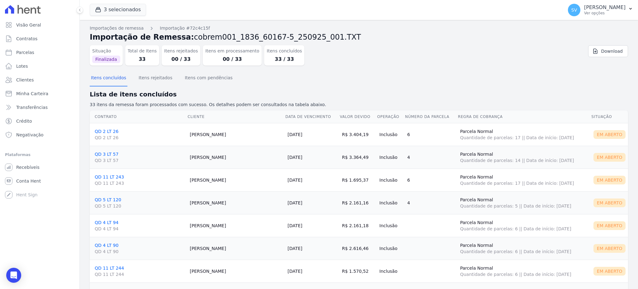
click at [111, 197] on link "QD 5 LT 120 QD 5 LT 120" at bounding box center [140, 203] width 90 height 12
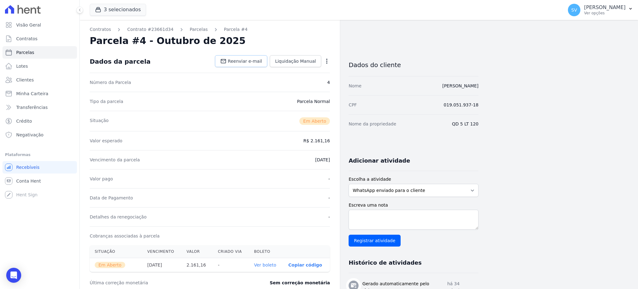
click at [237, 64] on link "Reenviar e-mail" at bounding box center [241, 61] width 52 height 12
